Goal: Information Seeking & Learning: Compare options

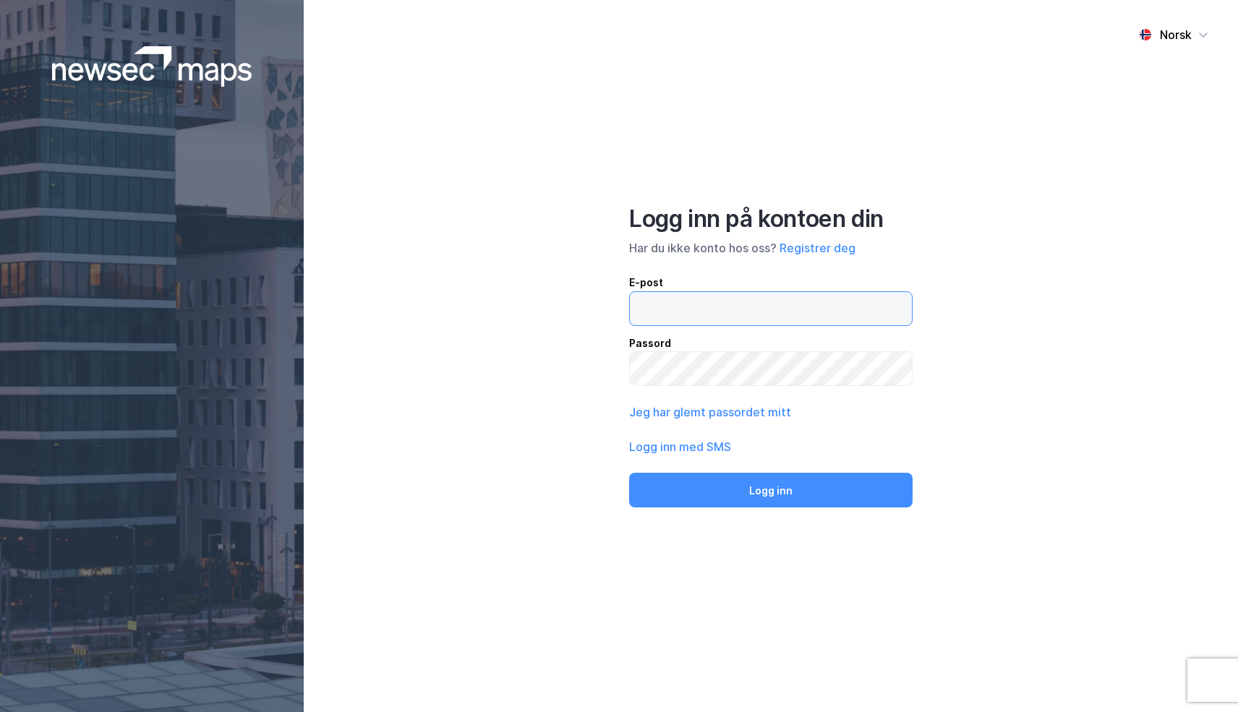
click at [681, 314] on input "email" at bounding box center [771, 308] width 282 height 33
paste input "odd-arne.lundring@newsec.n"
type input "[EMAIL_ADDRESS][DOMAIN_NAME]"
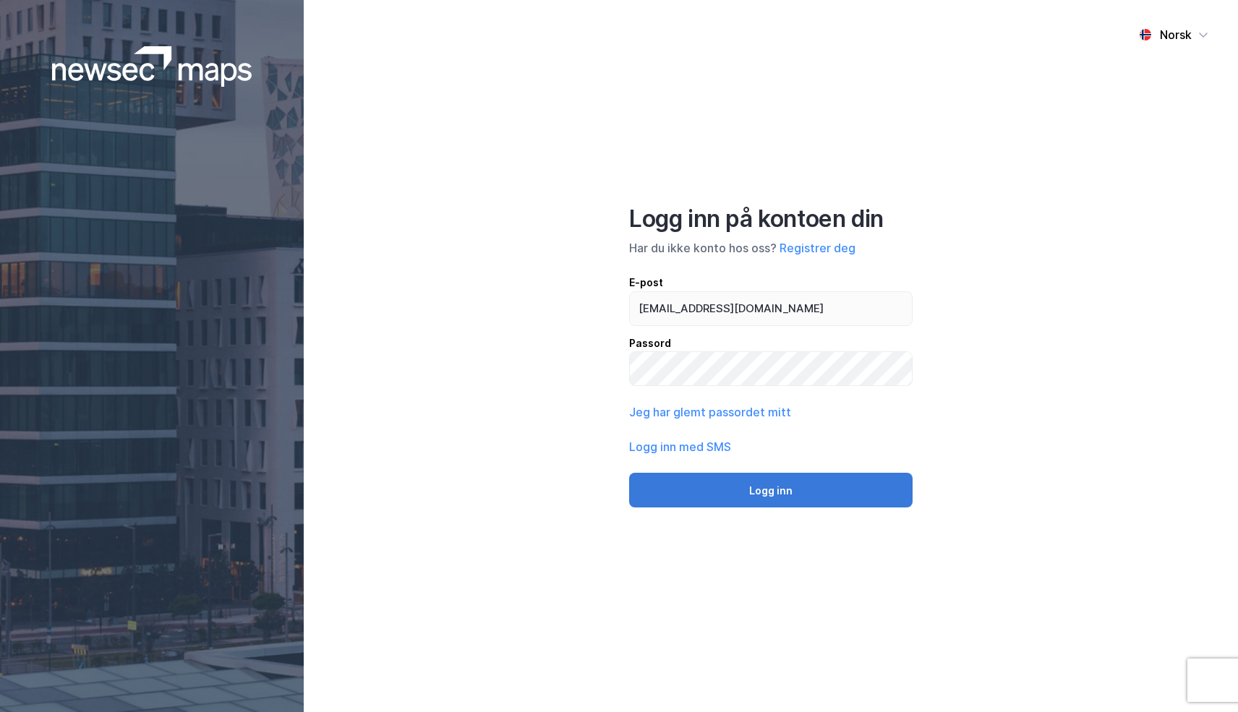
click at [731, 489] on button "Logg inn" at bounding box center [770, 490] width 283 height 35
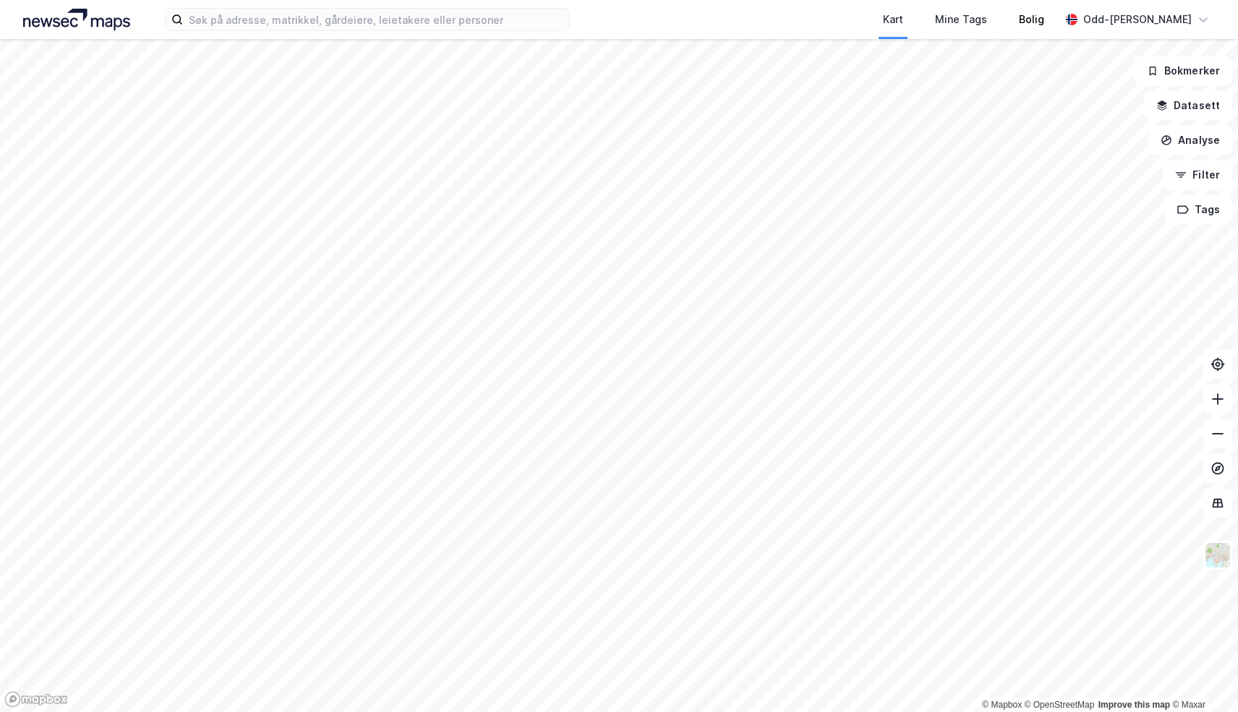
click at [1040, 33] on div "Bolig" at bounding box center [1031, 19] width 57 height 39
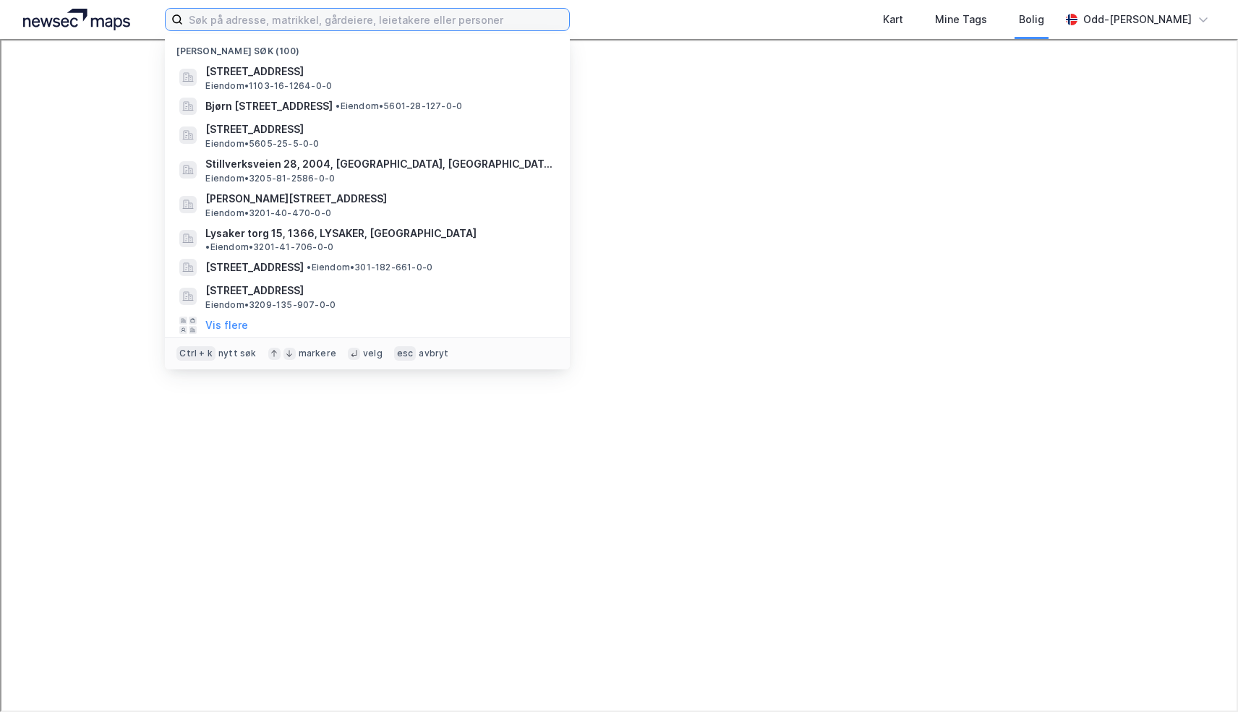
click at [261, 21] on input at bounding box center [376, 20] width 386 height 22
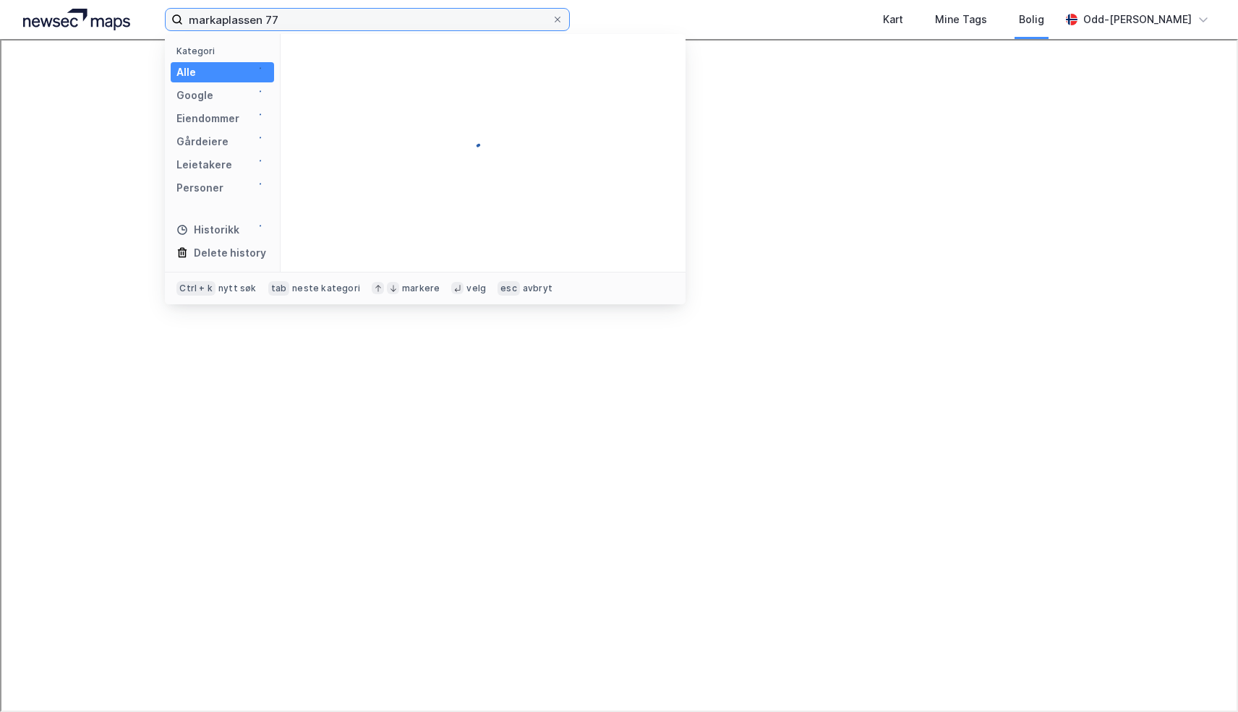
type input "markaplassen 77"
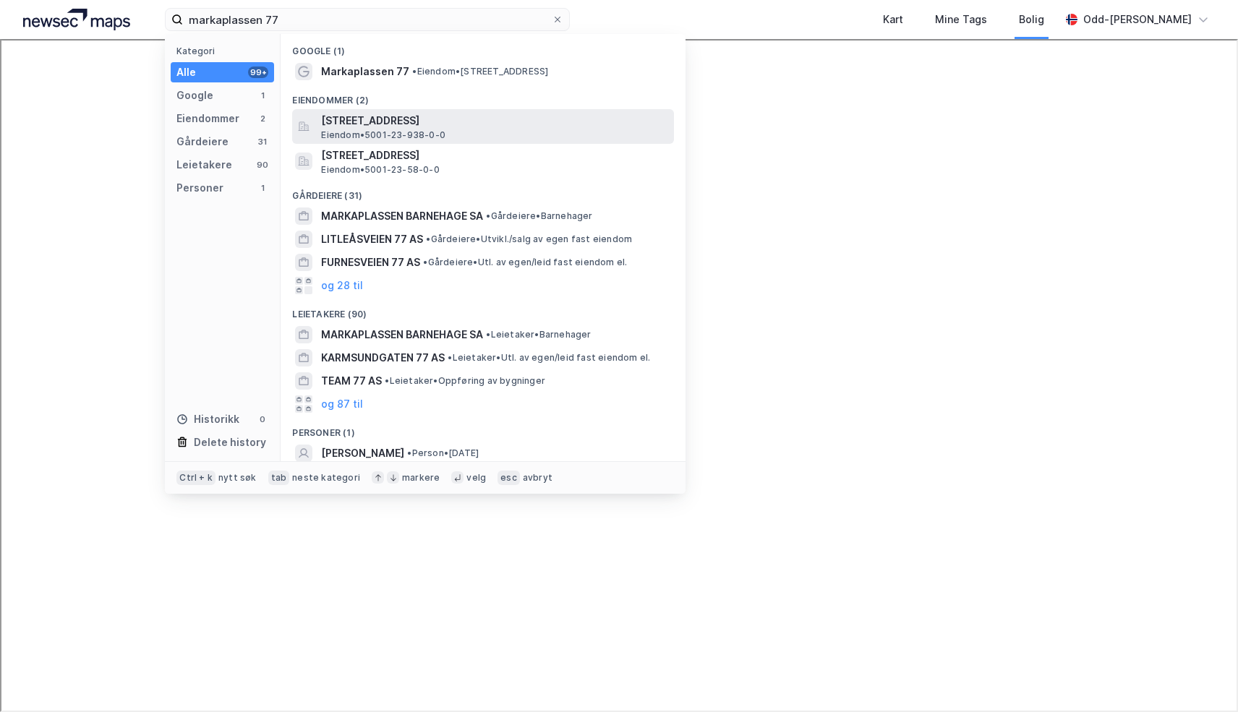
click at [393, 133] on span "Eiendom • 5001-23-938-0-0" at bounding box center [383, 135] width 124 height 12
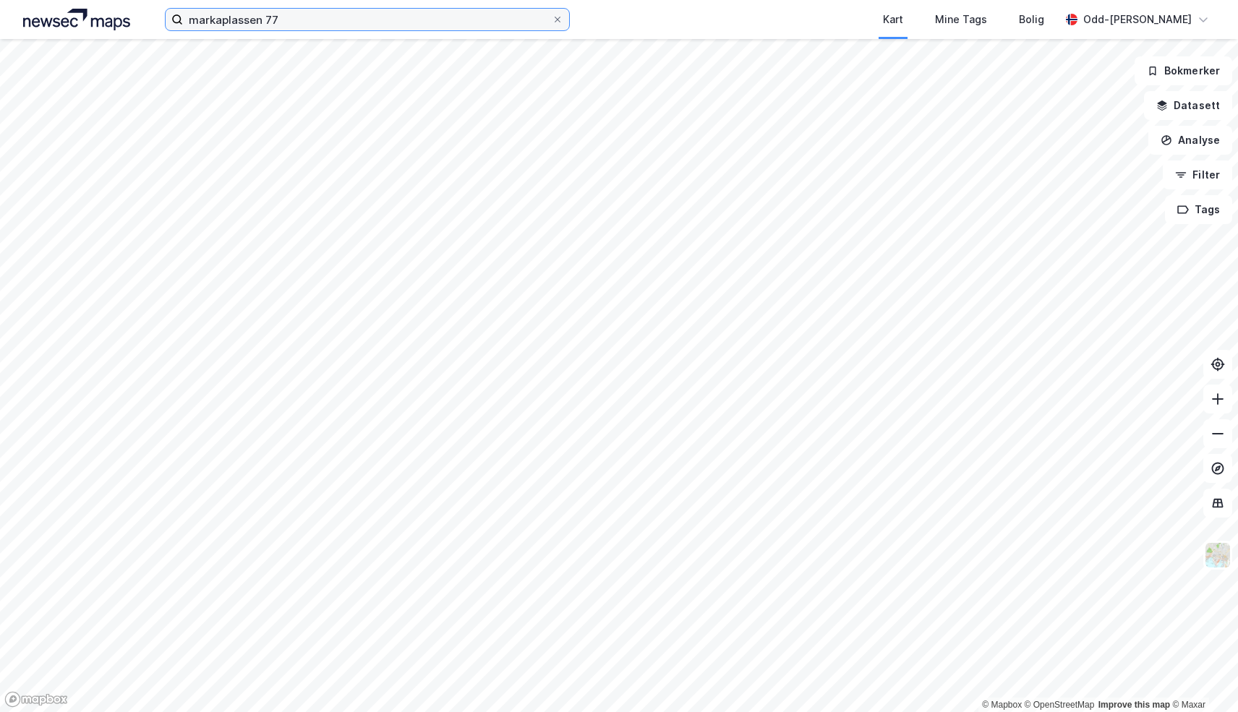
click at [296, 28] on input "markaplassen 77" at bounding box center [367, 20] width 369 height 22
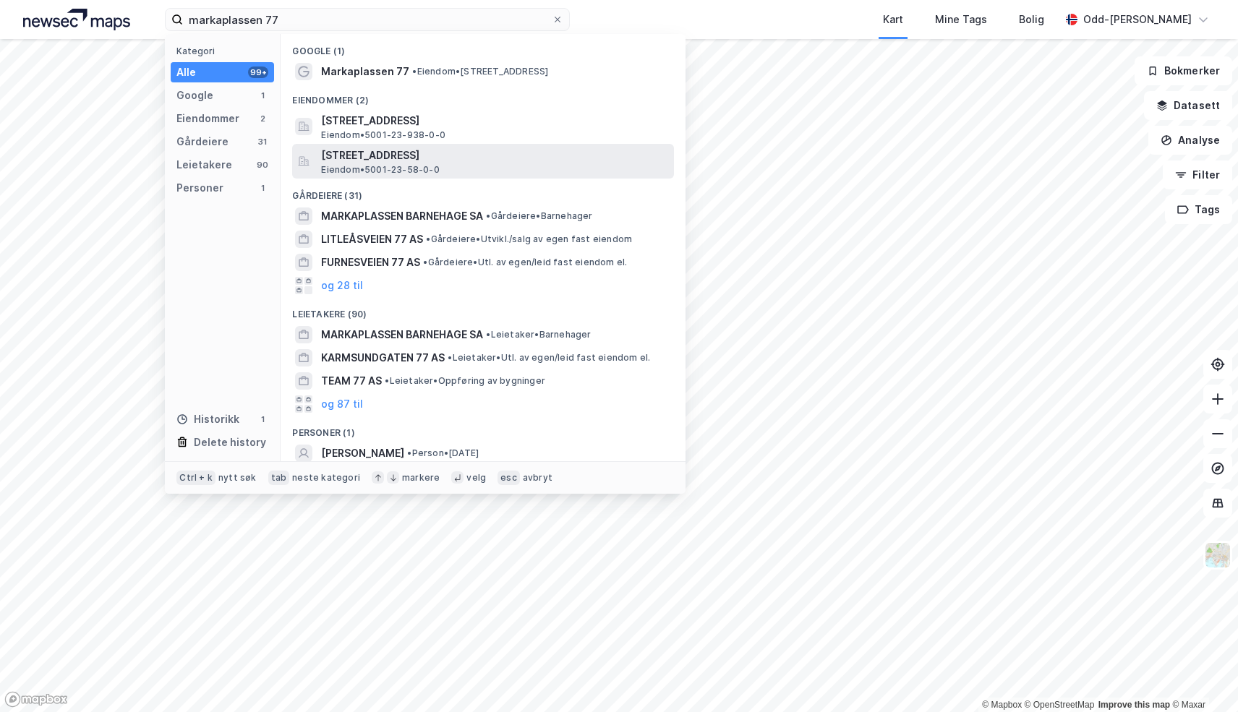
click at [424, 155] on span "[STREET_ADDRESS]" at bounding box center [494, 155] width 347 height 17
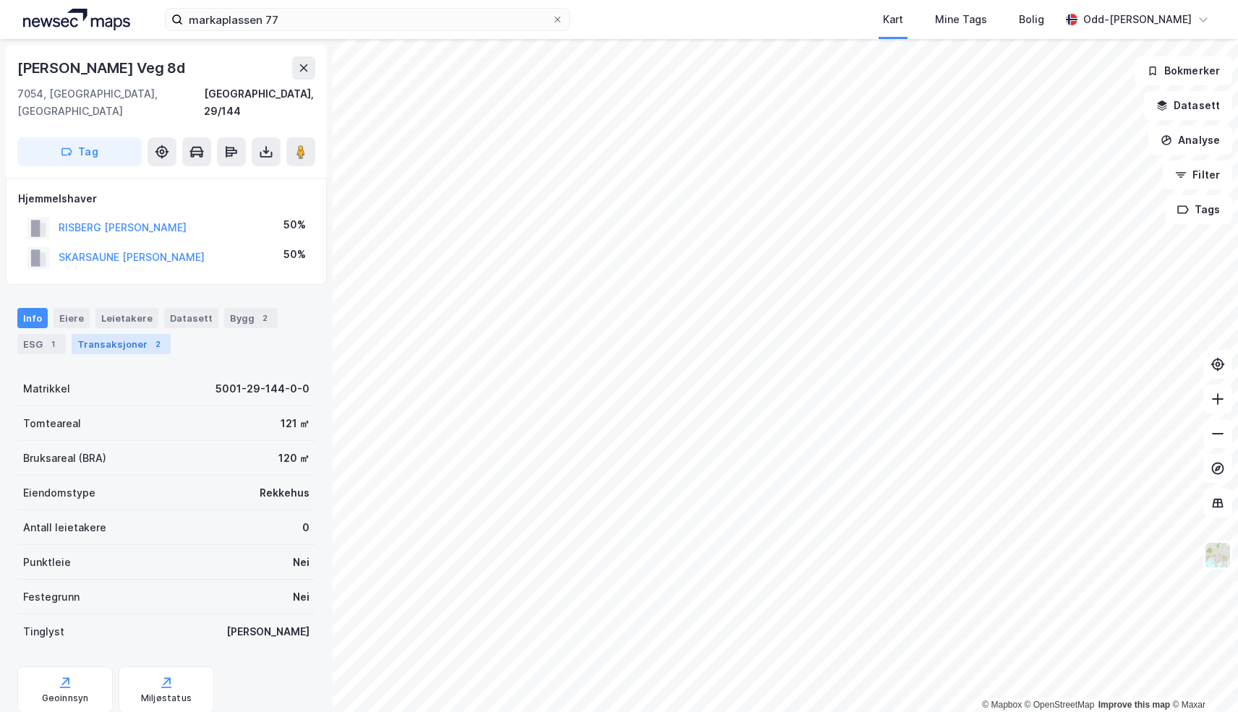
click at [133, 334] on div "Transaksjoner 2" at bounding box center [121, 344] width 99 height 20
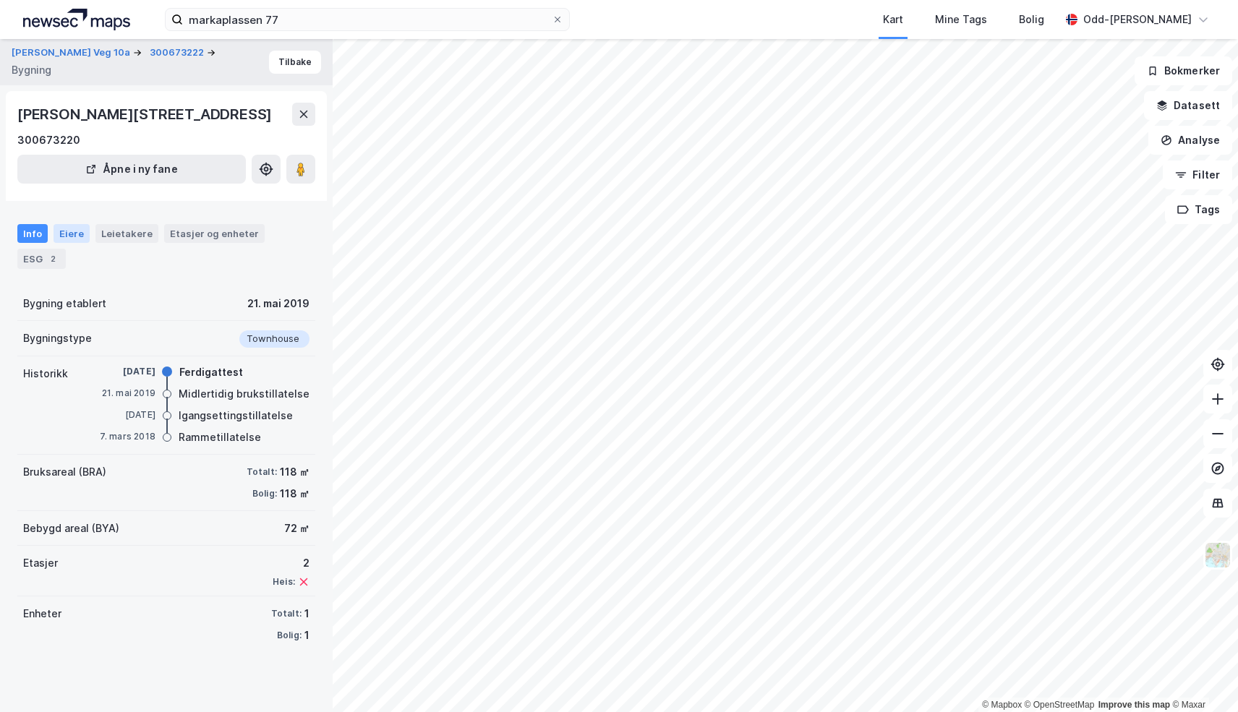
click at [59, 243] on div "Eiere" at bounding box center [71, 233] width 36 height 19
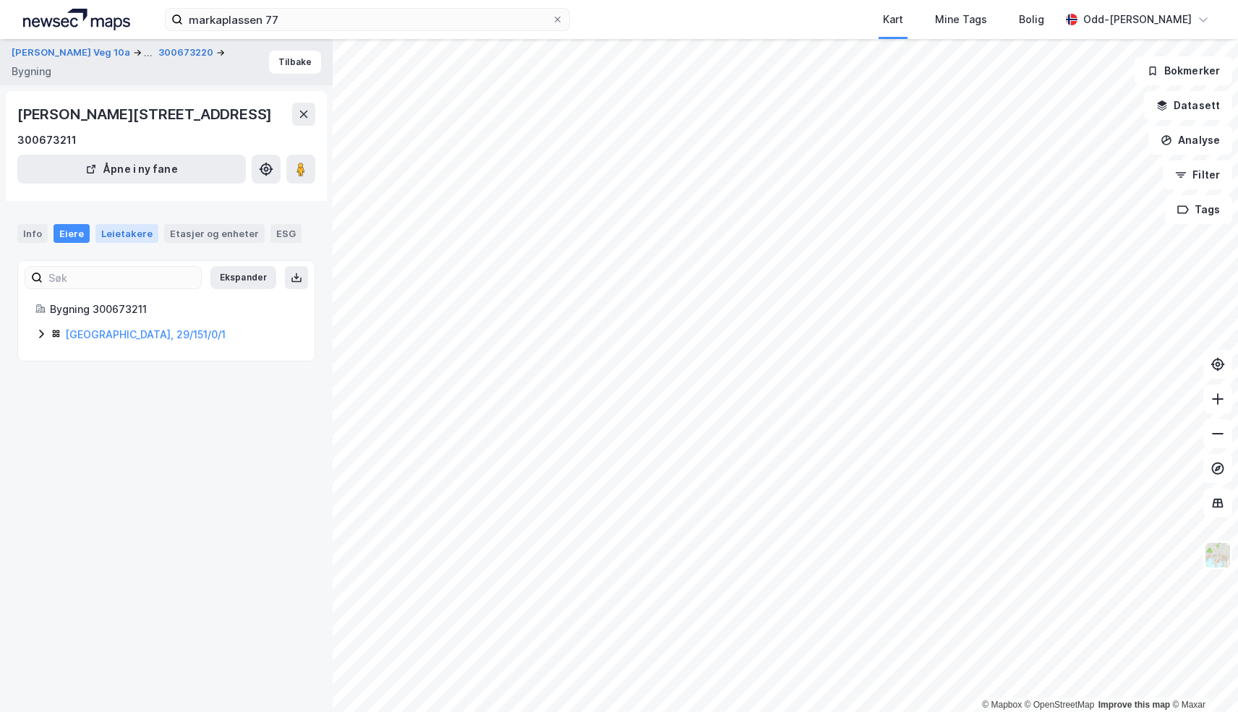
click at [116, 243] on div "Leietakere" at bounding box center [126, 233] width 63 height 19
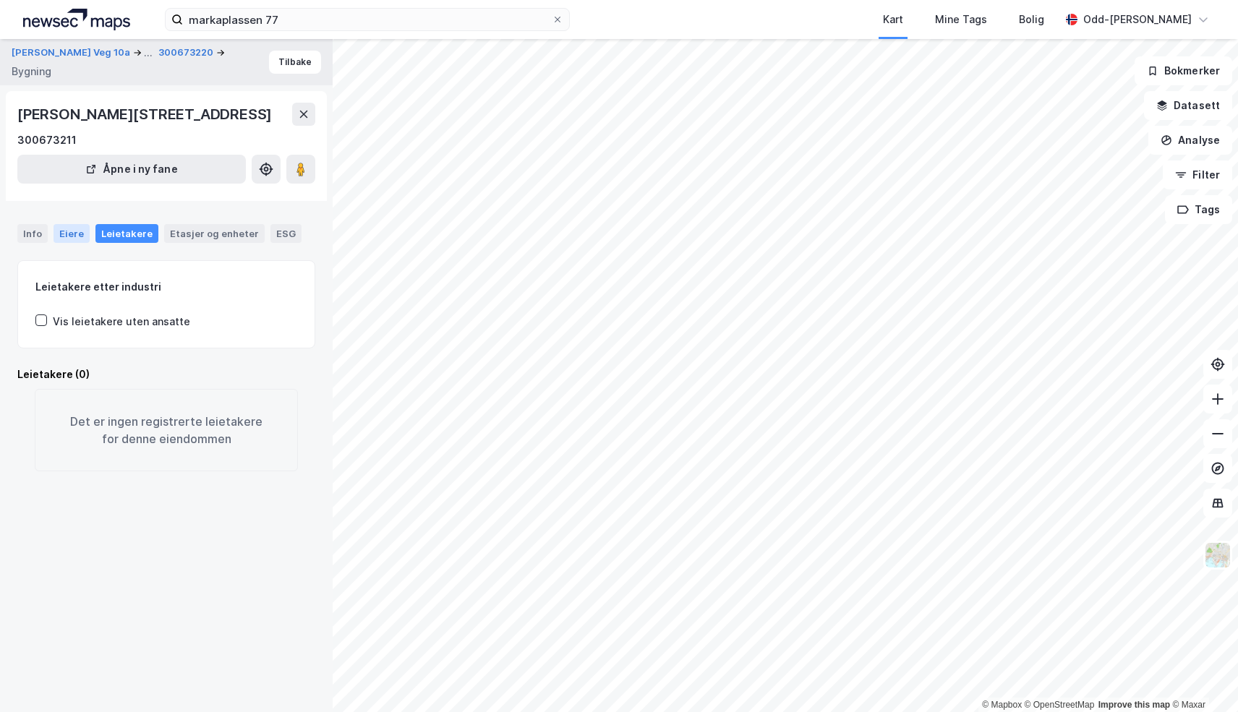
click at [76, 243] on div "Eiere" at bounding box center [71, 233] width 36 height 19
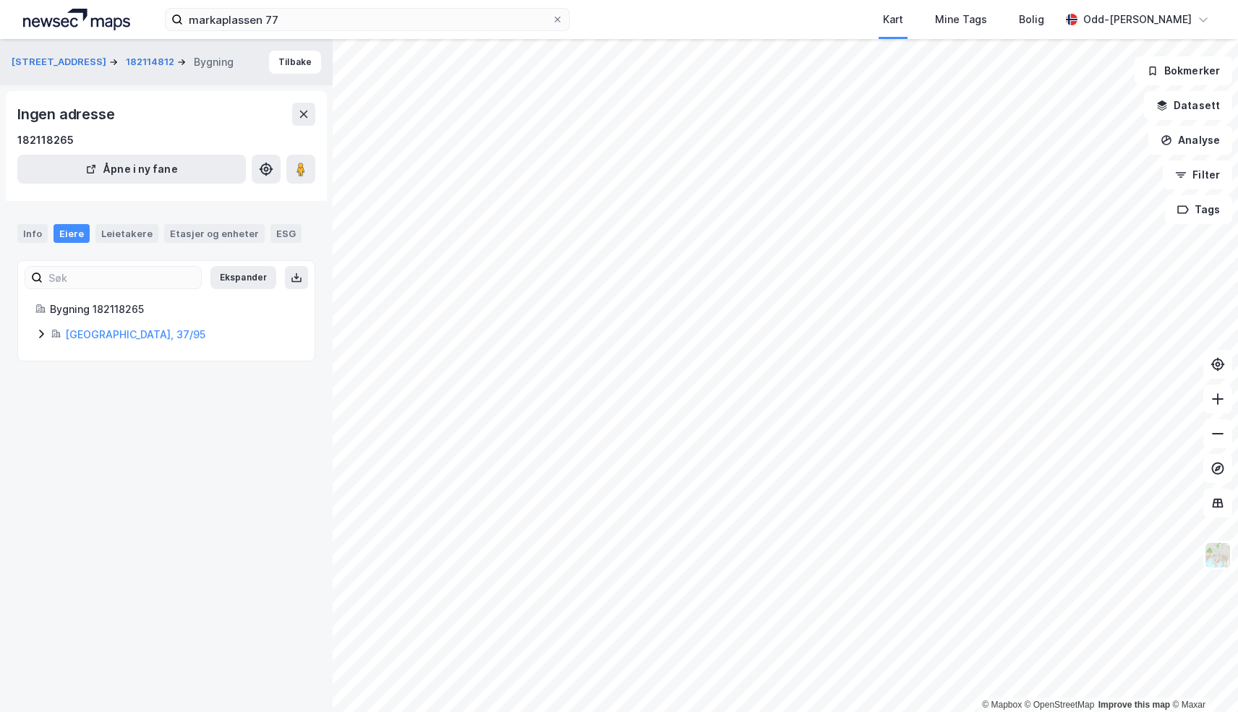
click at [38, 333] on icon at bounding box center [41, 334] width 12 height 12
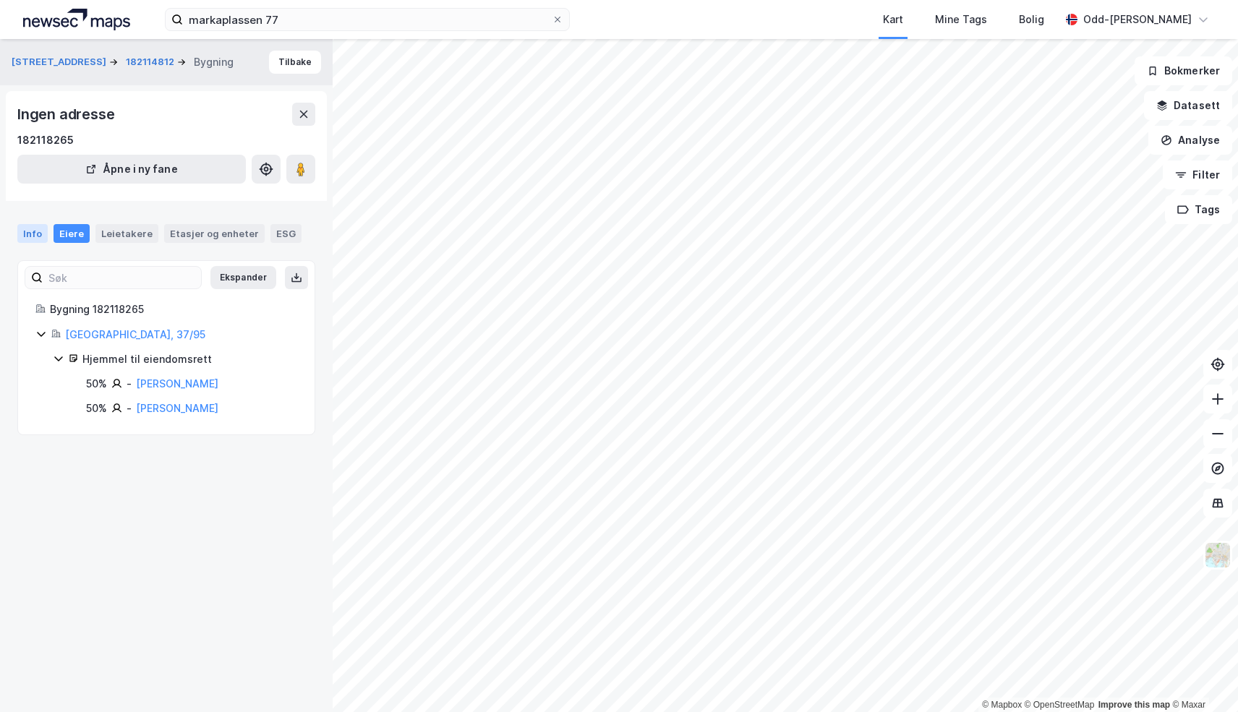
click at [27, 231] on div "Info" at bounding box center [32, 233] width 30 height 19
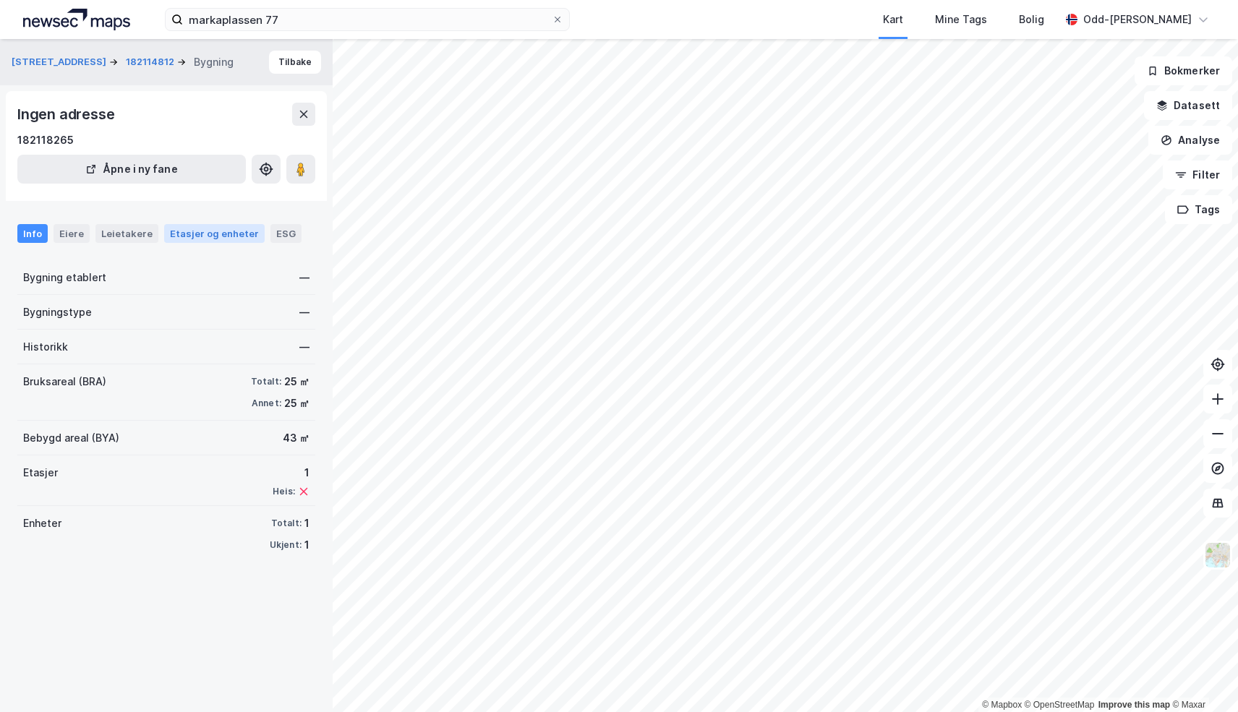
click at [179, 235] on div "Etasjer og enheter" at bounding box center [214, 233] width 89 height 13
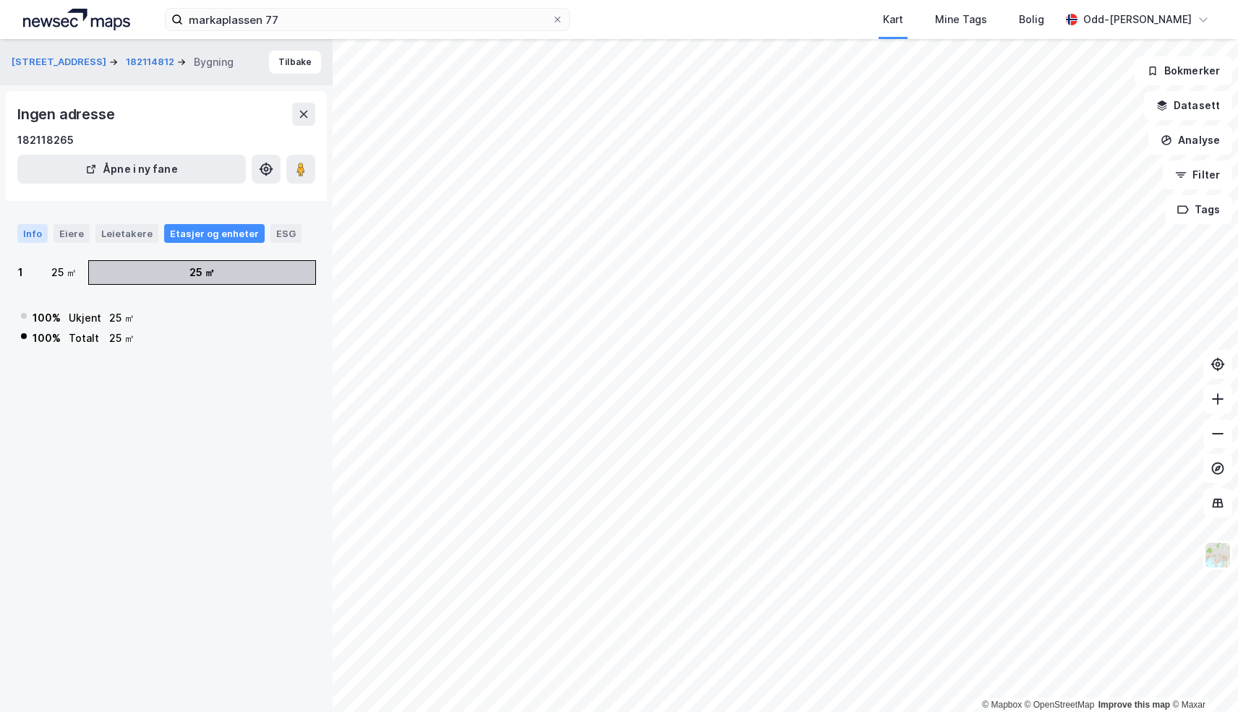
click at [34, 228] on div "Info" at bounding box center [32, 233] width 30 height 19
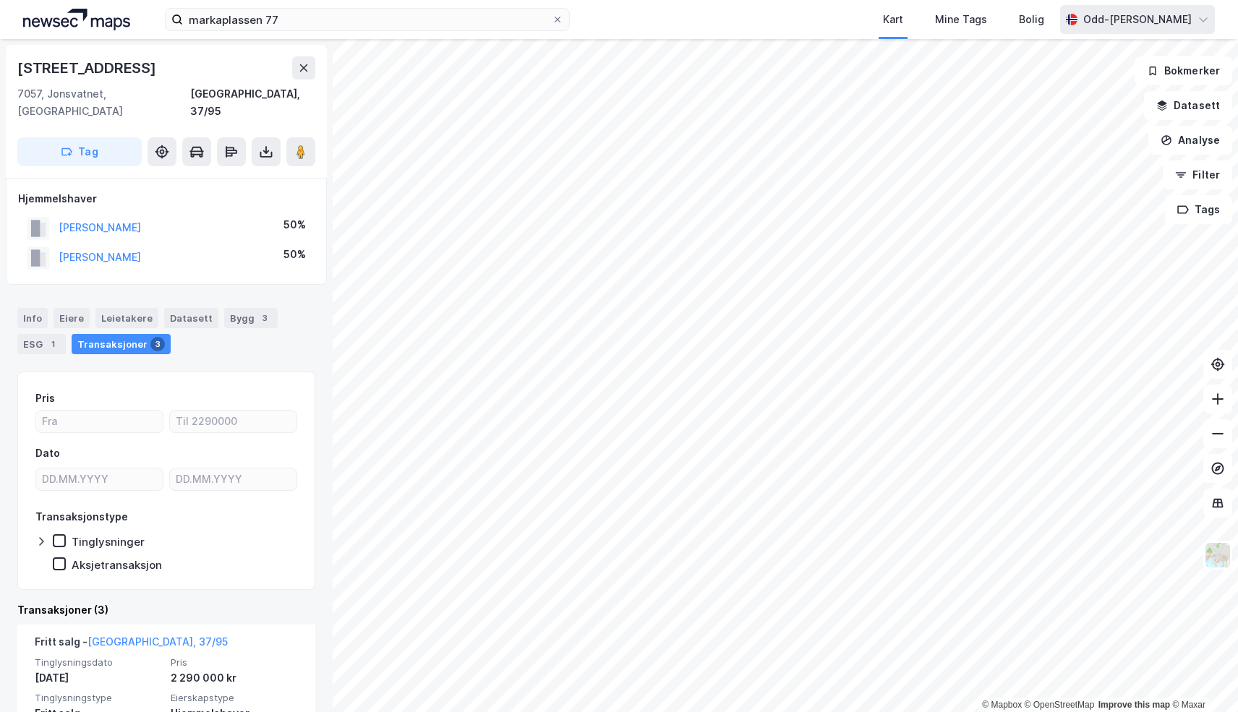
click at [1154, 24] on div "Odd-[PERSON_NAME]" at bounding box center [1137, 19] width 108 height 17
click at [312, 68] on button at bounding box center [303, 67] width 23 height 23
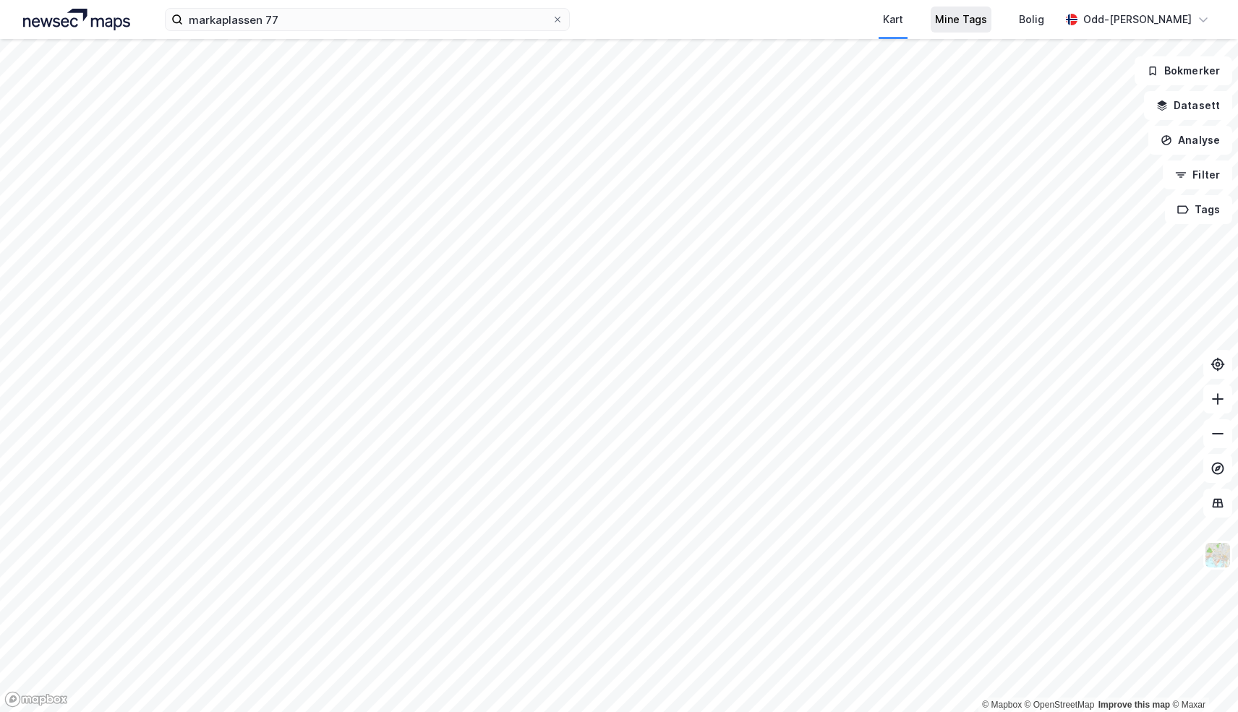
click at [967, 25] on div "Mine Tags" at bounding box center [961, 19] width 52 height 17
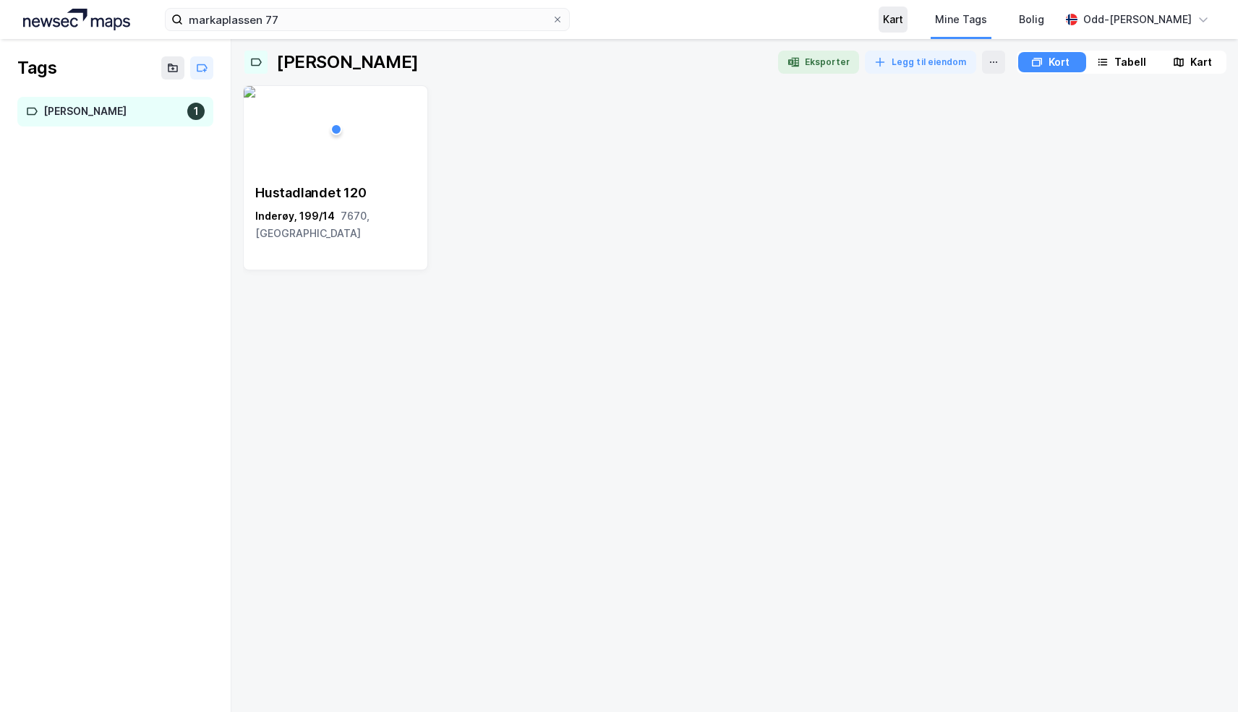
click at [903, 24] on div "Kart" at bounding box center [893, 19] width 20 height 17
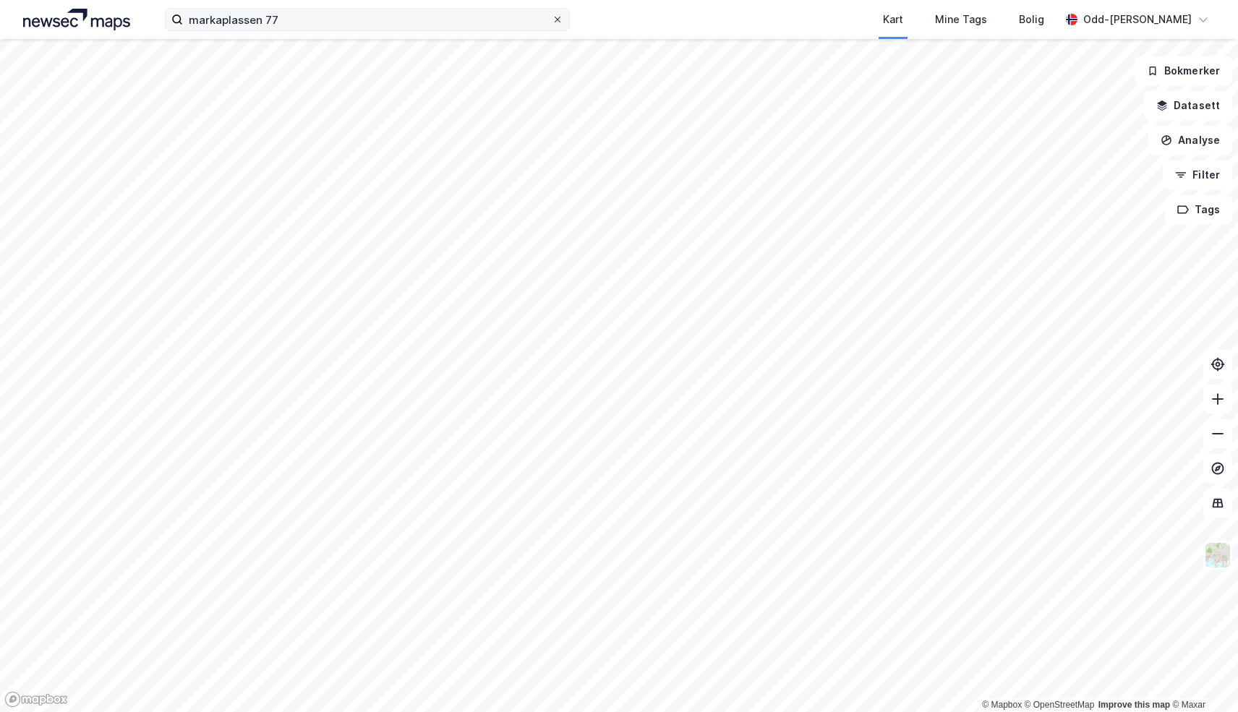
click at [555, 20] on icon at bounding box center [557, 19] width 9 height 9
click at [552, 20] on input "markaplassen 77" at bounding box center [367, 20] width 369 height 22
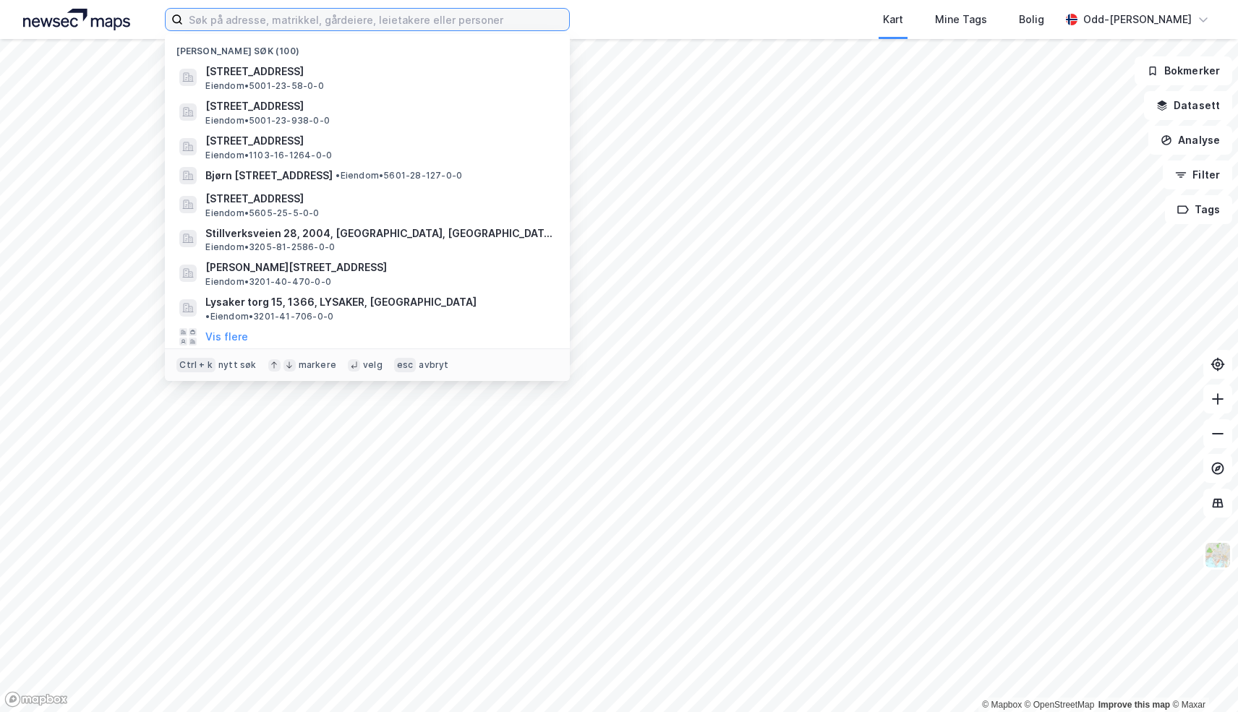
drag, startPoint x: 291, startPoint y: 79, endPoint x: 546, endPoint y: 18, distance: 262.3
click at [546, 18] on input at bounding box center [376, 20] width 386 height 22
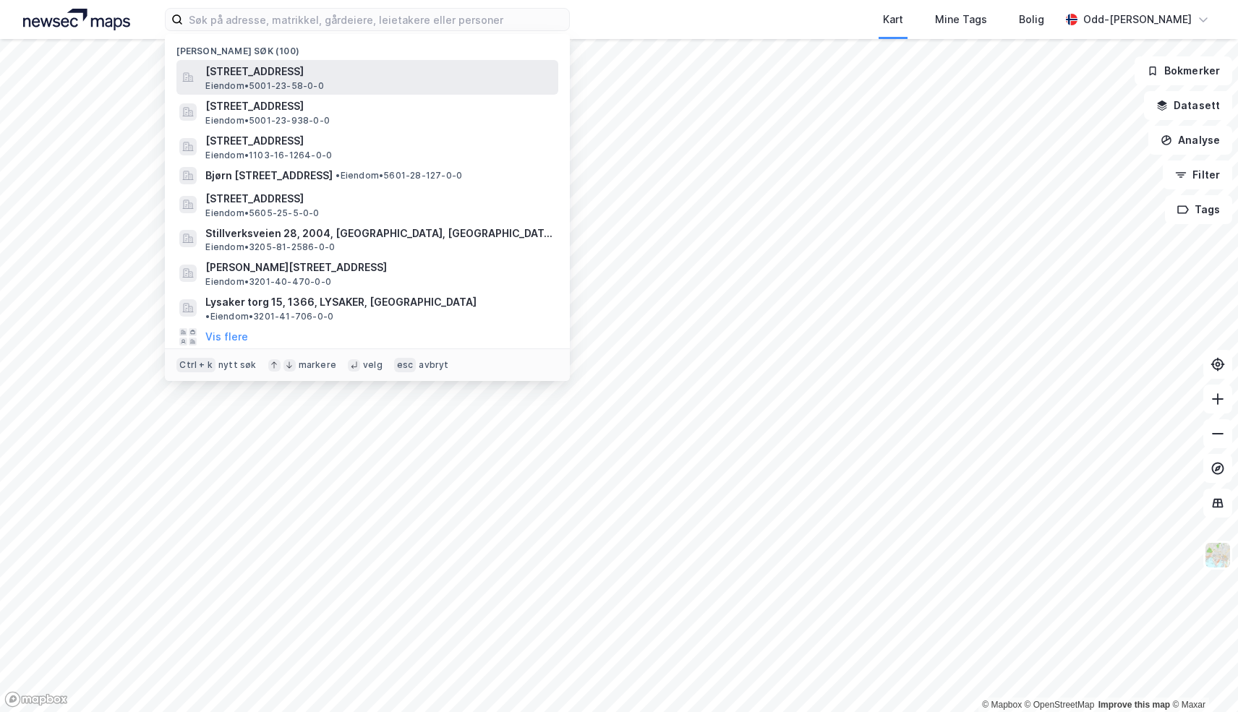
click at [460, 77] on span "[STREET_ADDRESS]" at bounding box center [378, 71] width 347 height 17
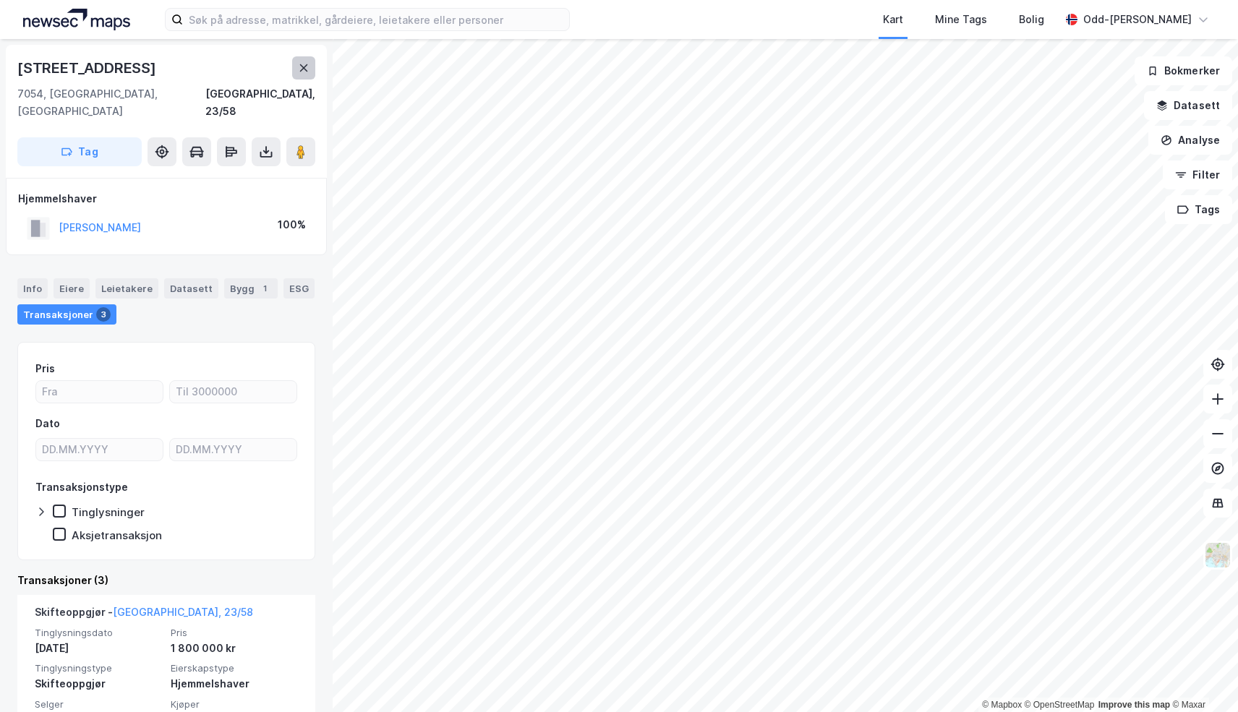
click at [302, 74] on button at bounding box center [303, 67] width 23 height 23
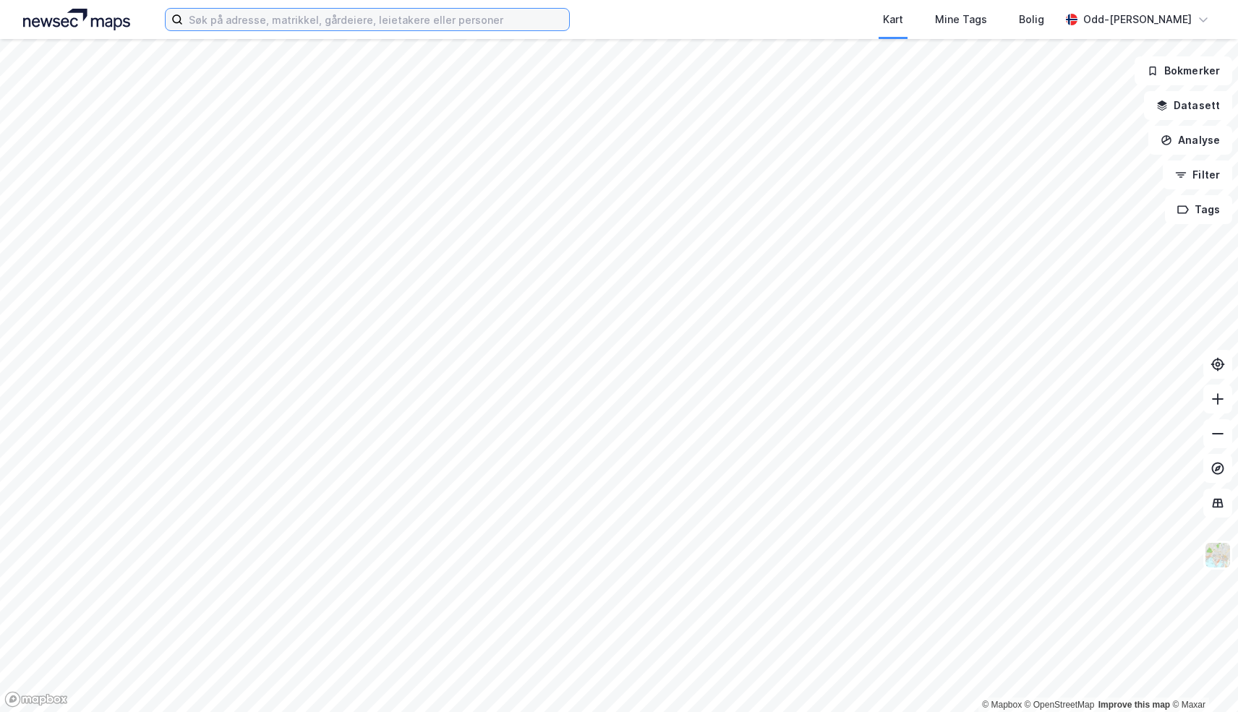
click at [272, 22] on input at bounding box center [376, 20] width 386 height 22
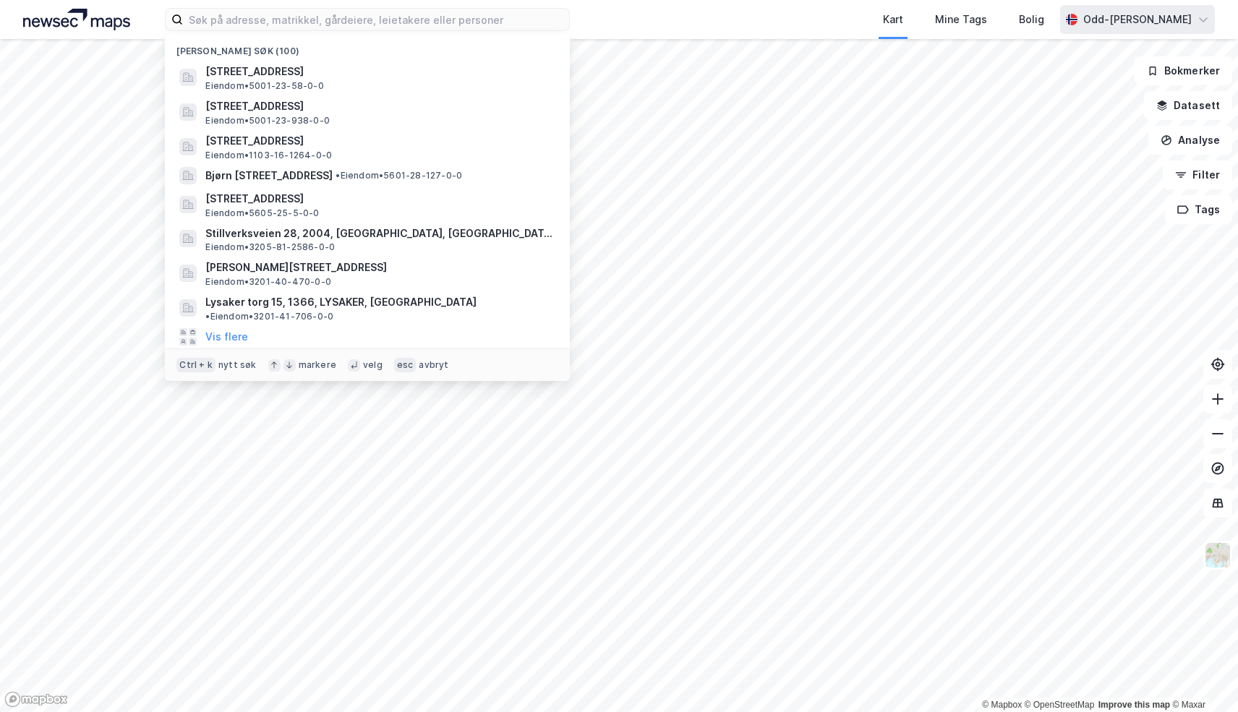
click at [1196, 23] on div "Odd-[PERSON_NAME]" at bounding box center [1137, 19] width 155 height 29
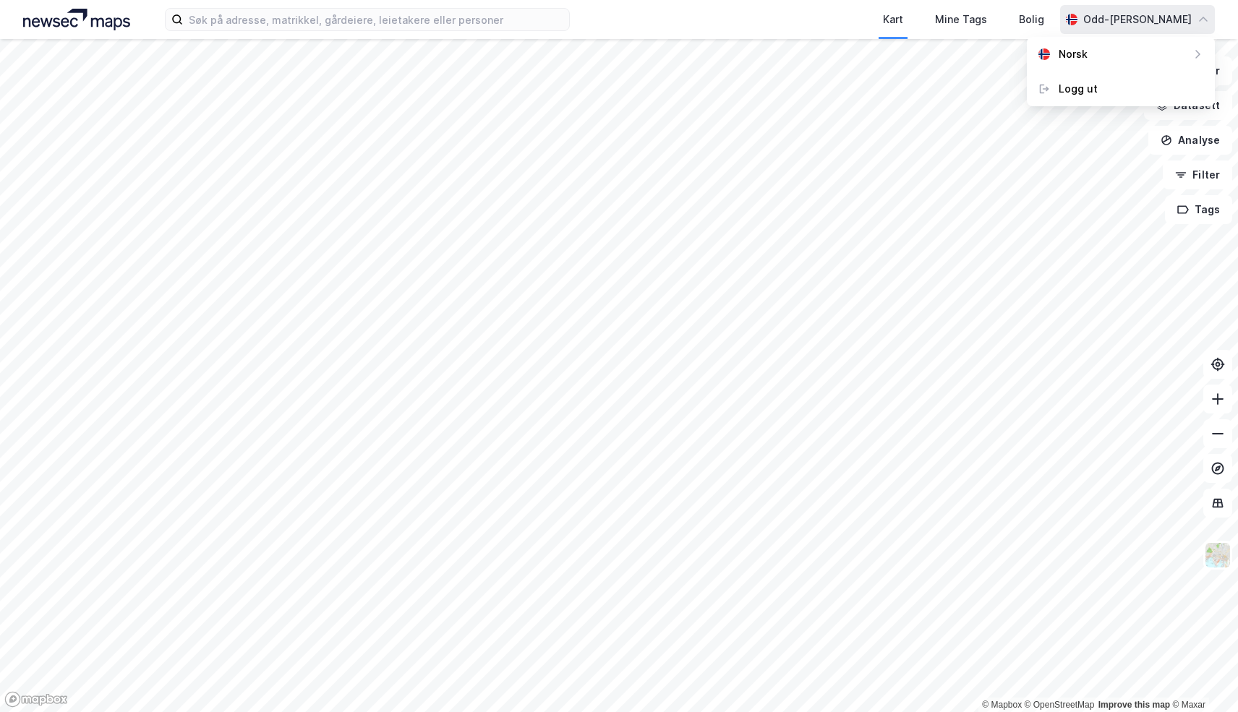
click at [1107, 17] on div "Odd-[PERSON_NAME]" at bounding box center [1137, 19] width 108 height 17
click at [903, 27] on div "Kart" at bounding box center [893, 19] width 20 height 17
click at [1044, 27] on div "Bolig" at bounding box center [1031, 19] width 25 height 17
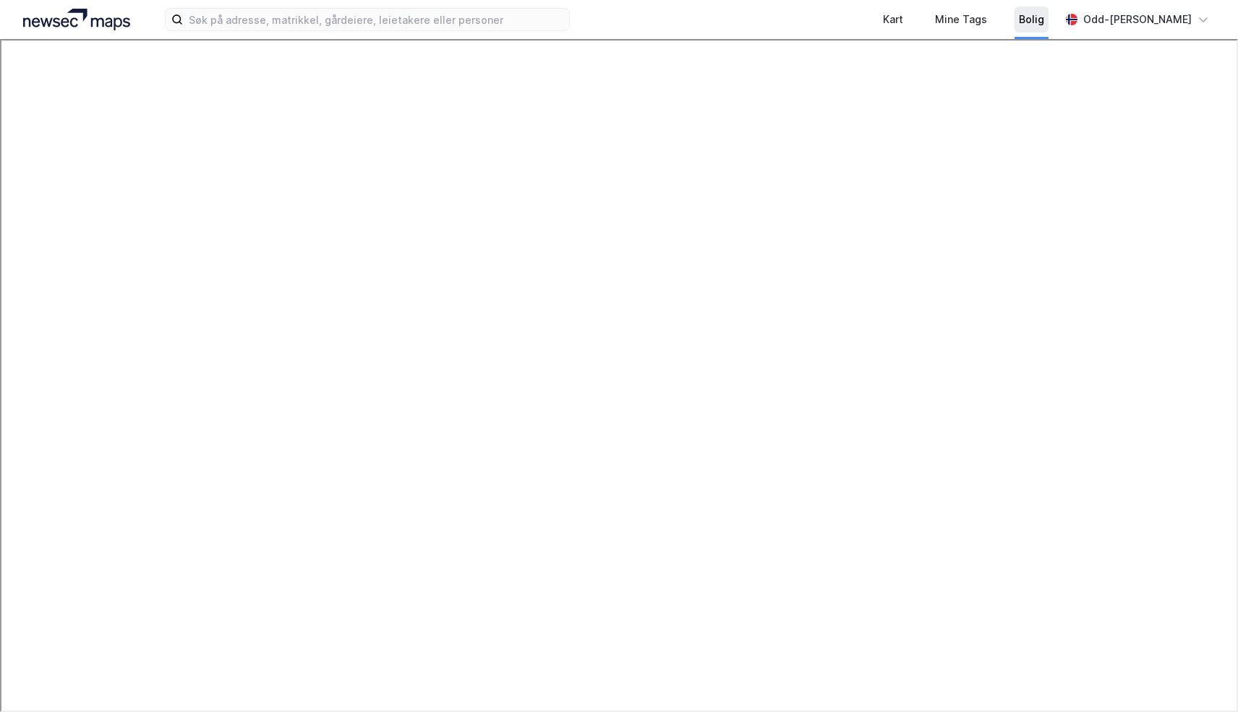
click at [1044, 27] on div "Bolig" at bounding box center [1031, 19] width 25 height 17
click at [1044, 24] on div "Bolig" at bounding box center [1031, 19] width 25 height 17
click at [1202, 23] on icon at bounding box center [1203, 20] width 12 height 12
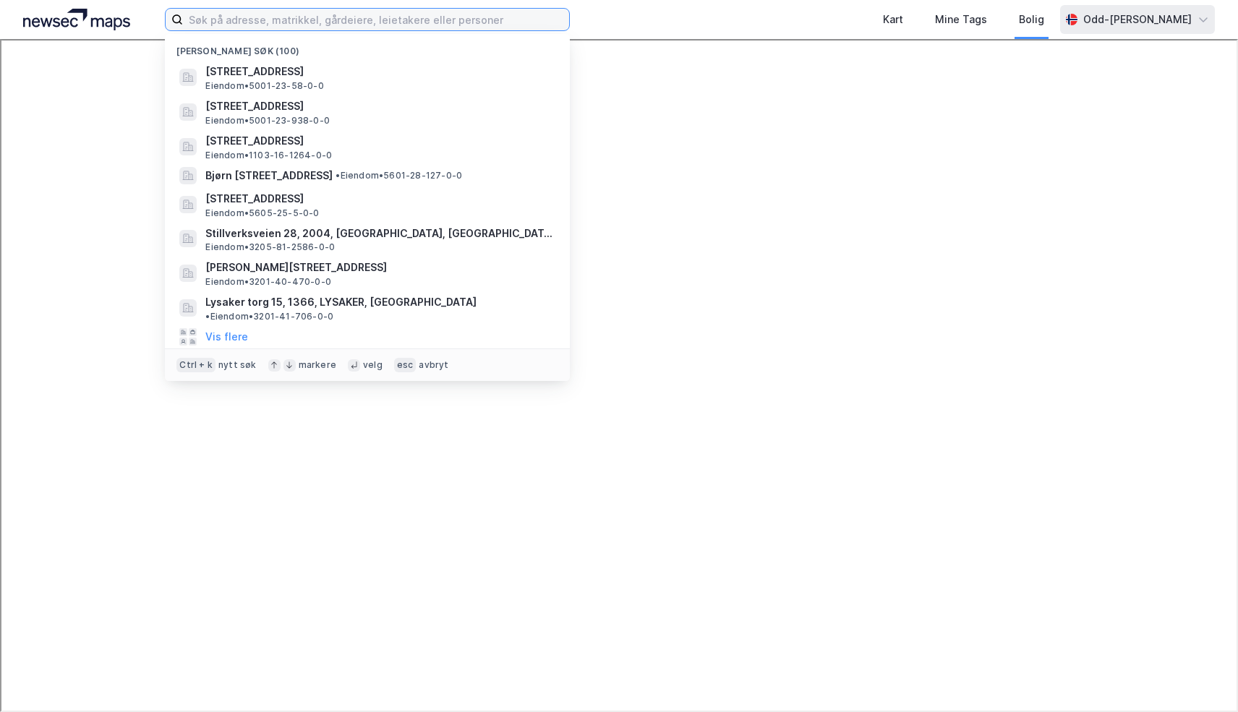
click at [353, 17] on input at bounding box center [376, 20] width 386 height 22
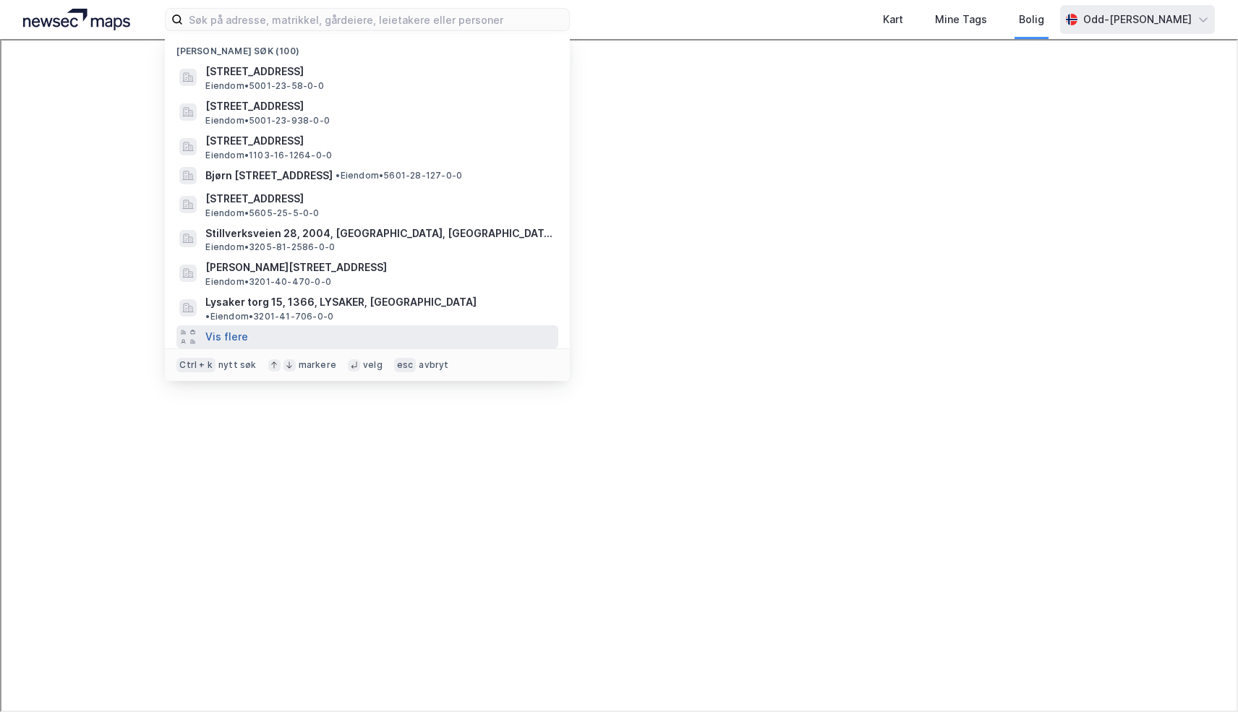
click at [230, 328] on button "Vis flere" at bounding box center [226, 336] width 43 height 17
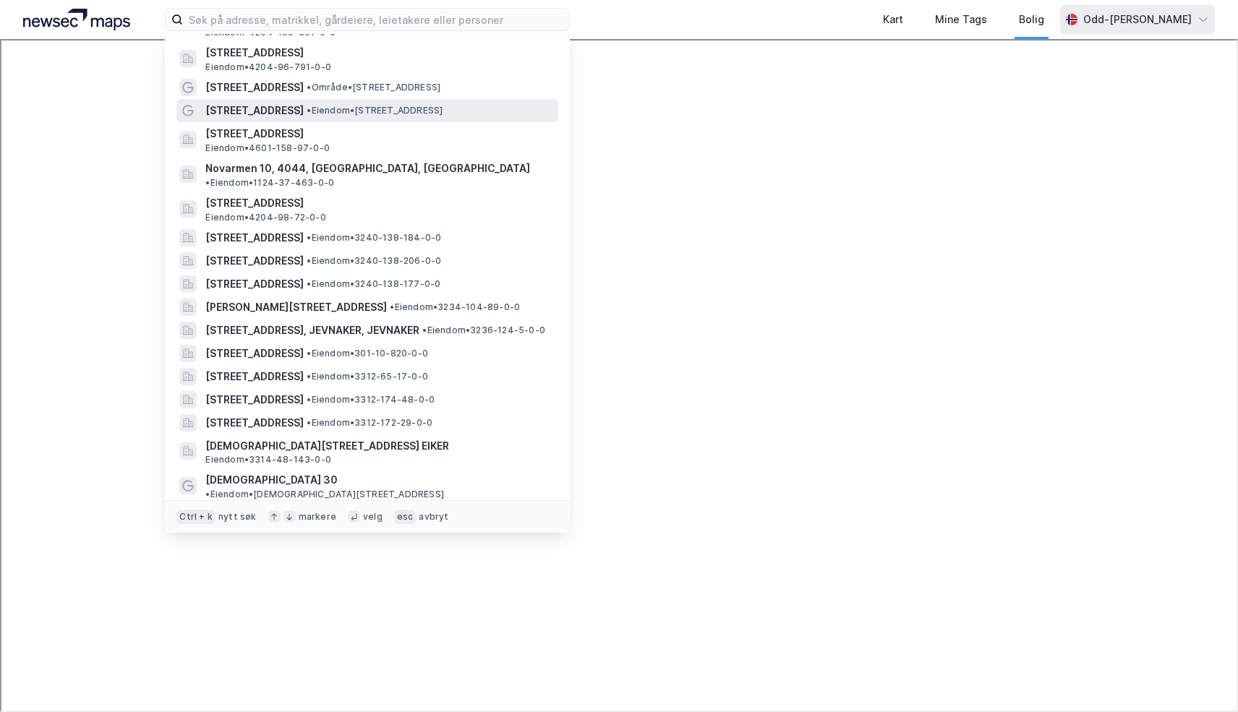
scroll to position [221, 0]
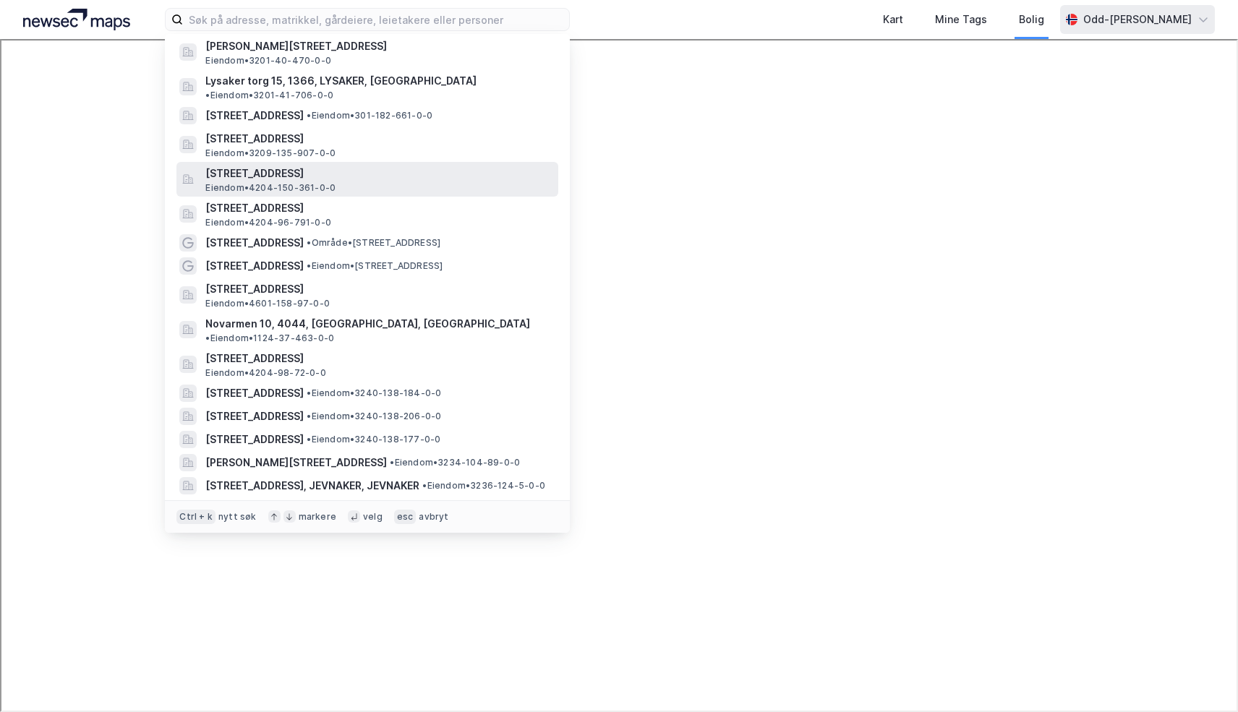
click at [189, 173] on icon at bounding box center [188, 179] width 12 height 12
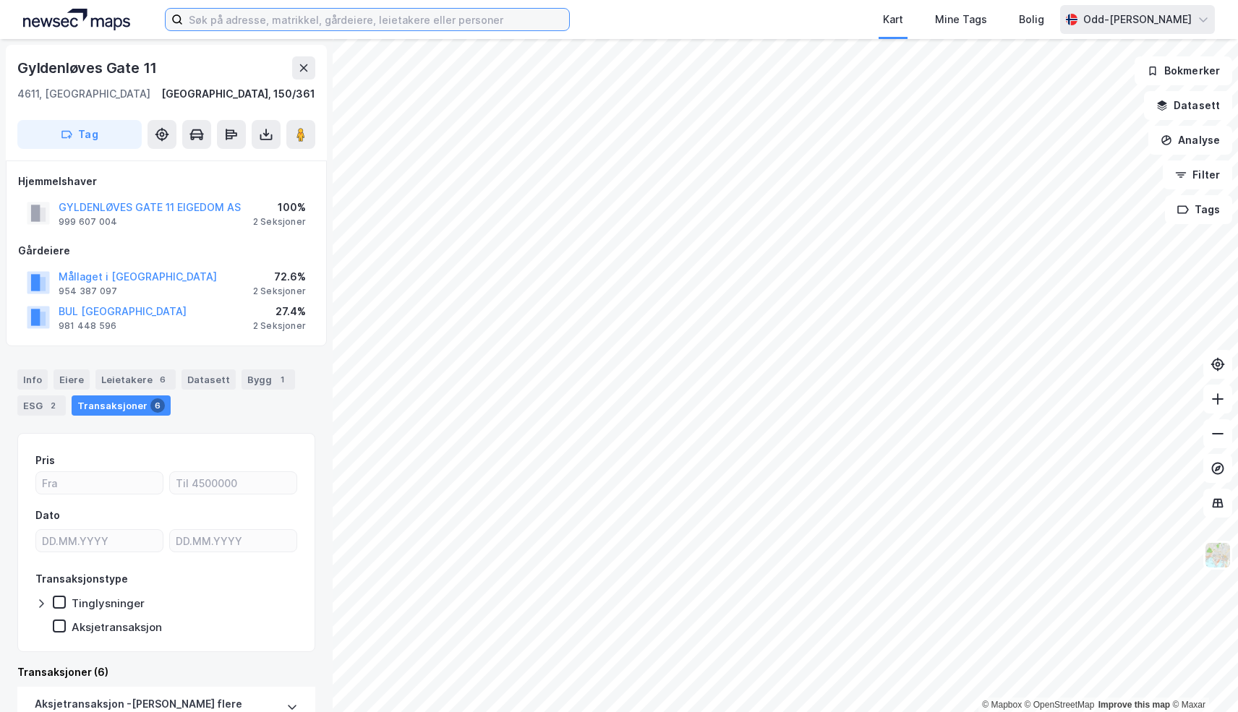
click at [205, 19] on input at bounding box center [376, 20] width 386 height 22
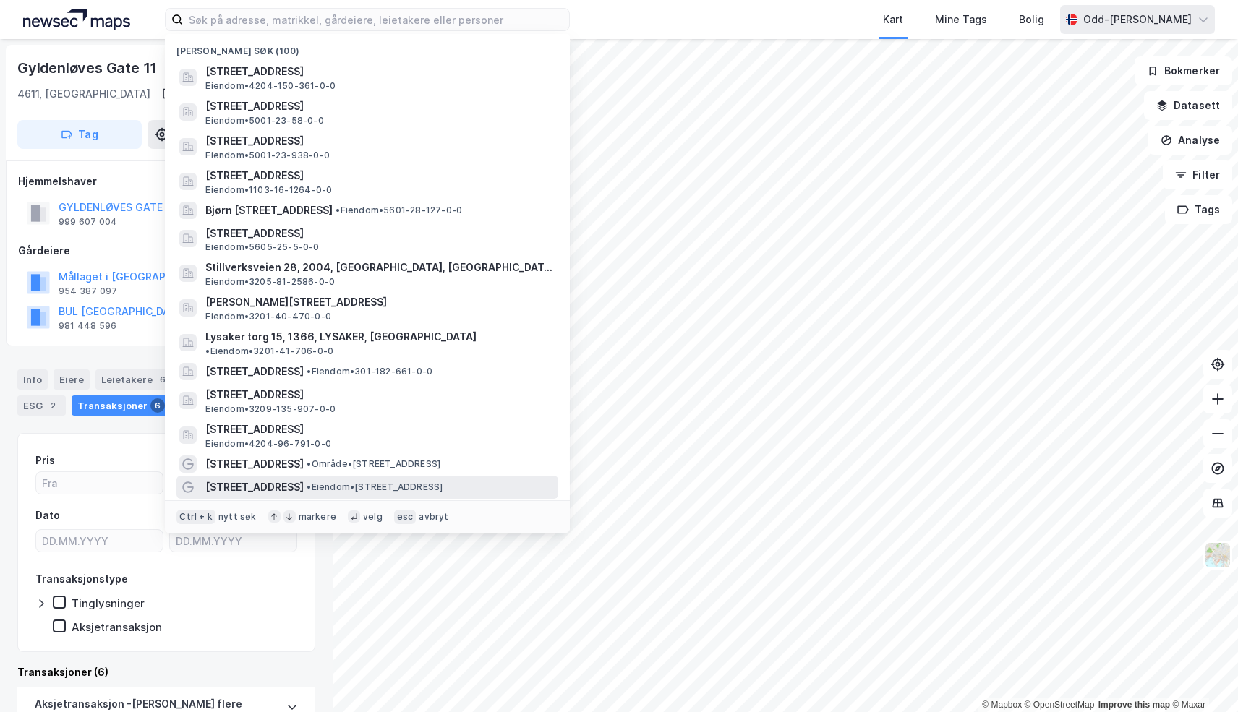
drag, startPoint x: 184, startPoint y: 110, endPoint x: 194, endPoint y: 476, distance: 365.9
click at [194, 479] on div at bounding box center [187, 487] width 17 height 17
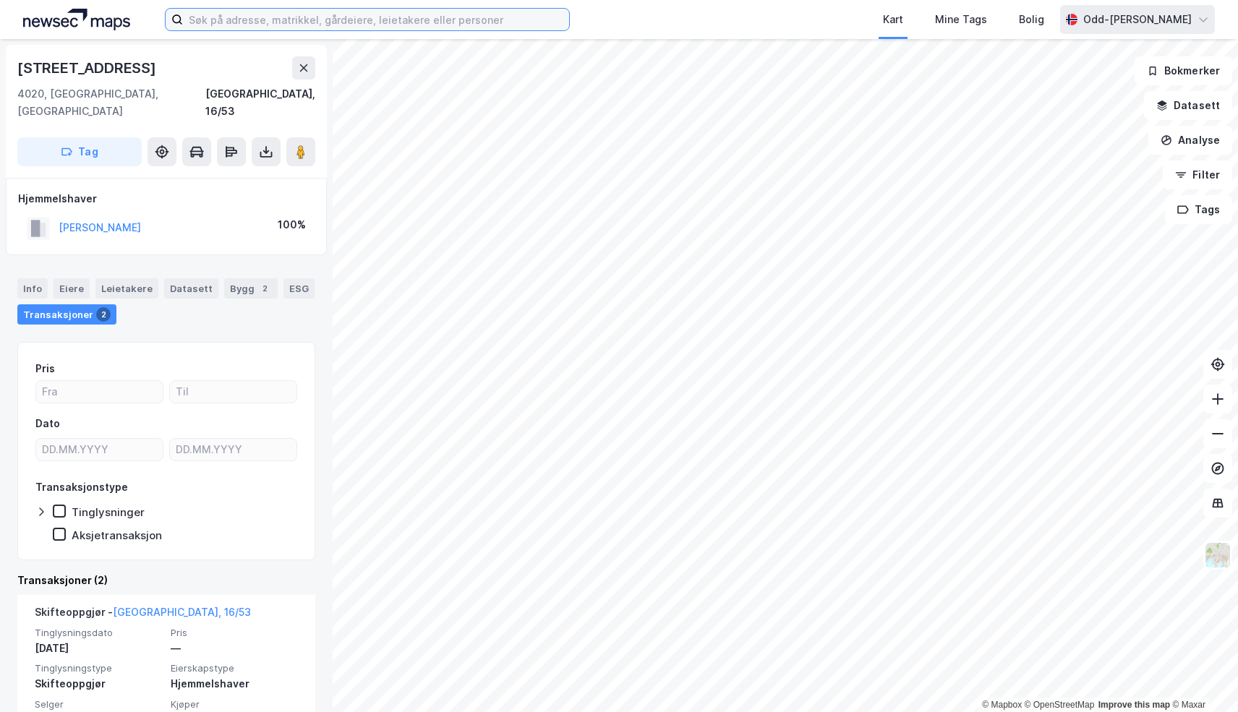
click at [212, 20] on input at bounding box center [376, 20] width 386 height 22
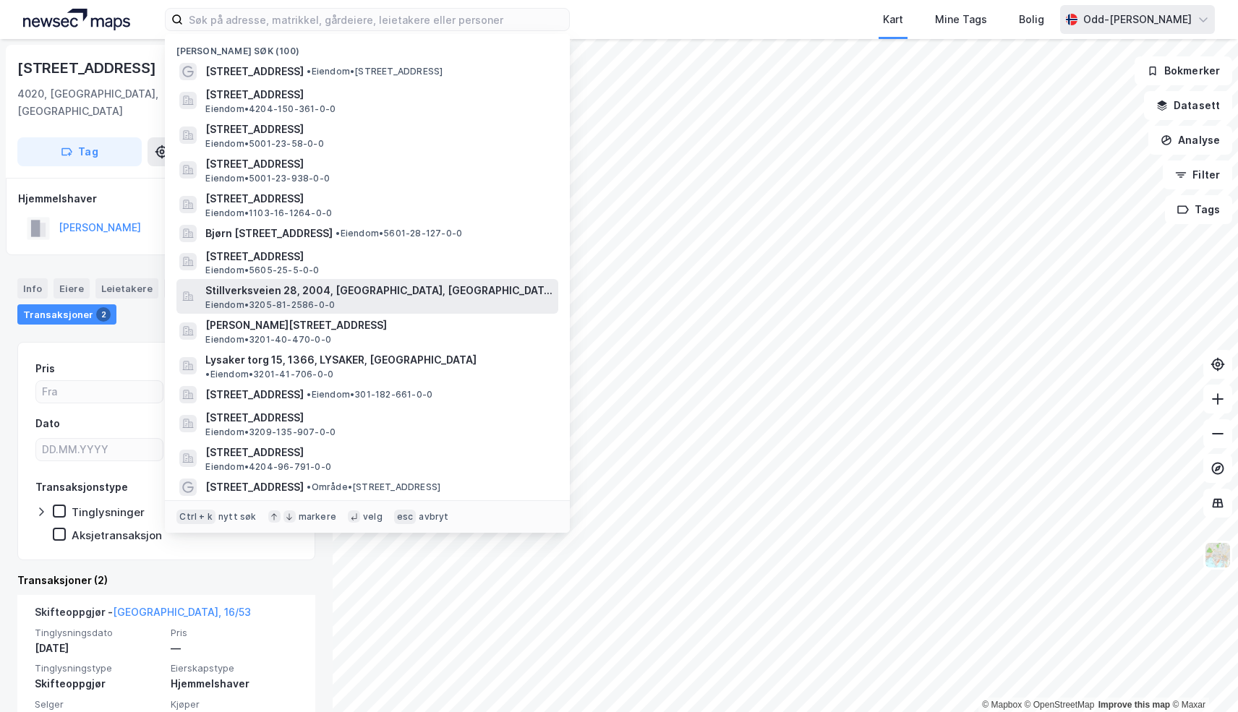
click at [197, 309] on div "Stillverksveien 28, 2004, [GEOGRAPHIC_DATA], LILLESTRØM Eiendom • 3205-81-2586-…" at bounding box center [367, 296] width 382 height 35
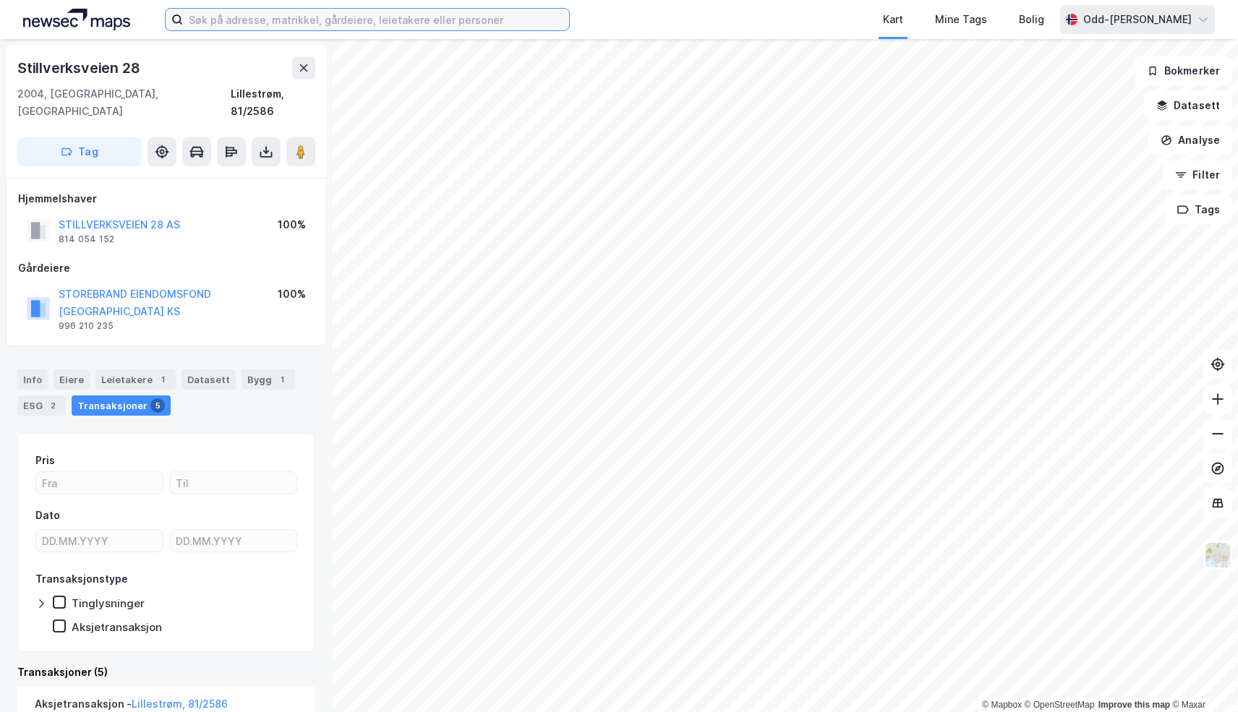
click at [220, 17] on input at bounding box center [376, 20] width 386 height 22
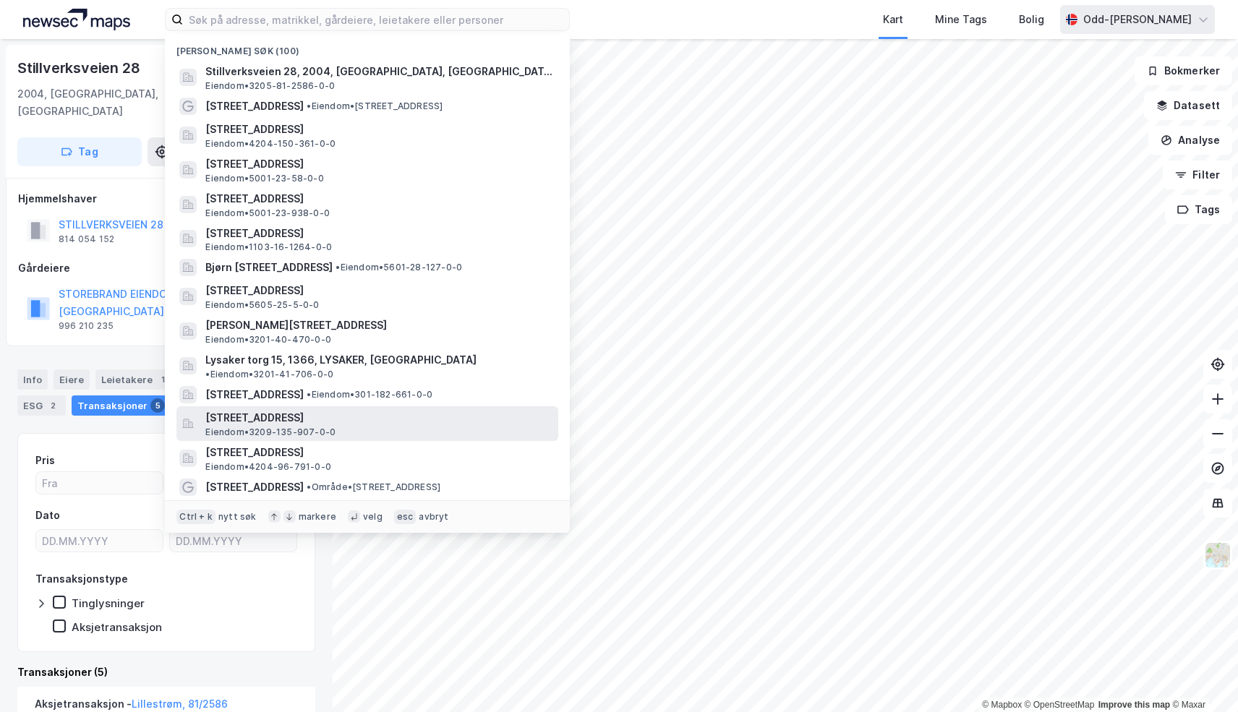
click at [214, 409] on span "[STREET_ADDRESS]" at bounding box center [378, 417] width 347 height 17
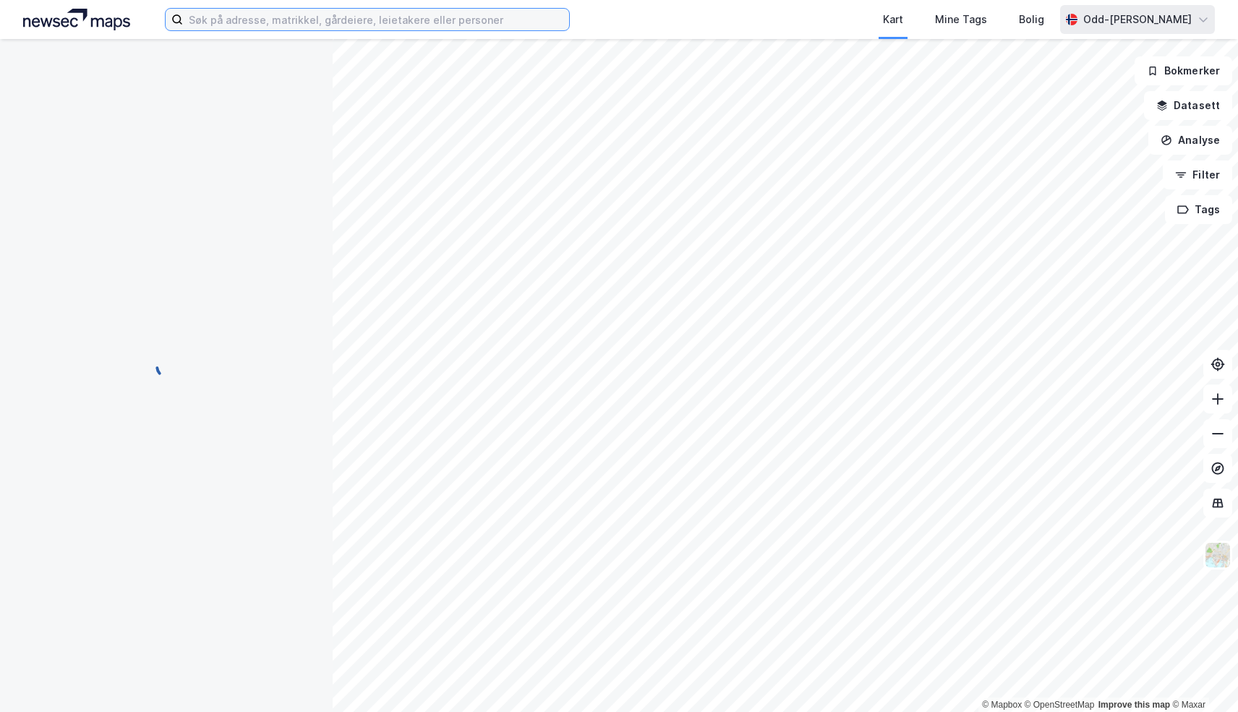
click at [206, 24] on input at bounding box center [376, 20] width 386 height 22
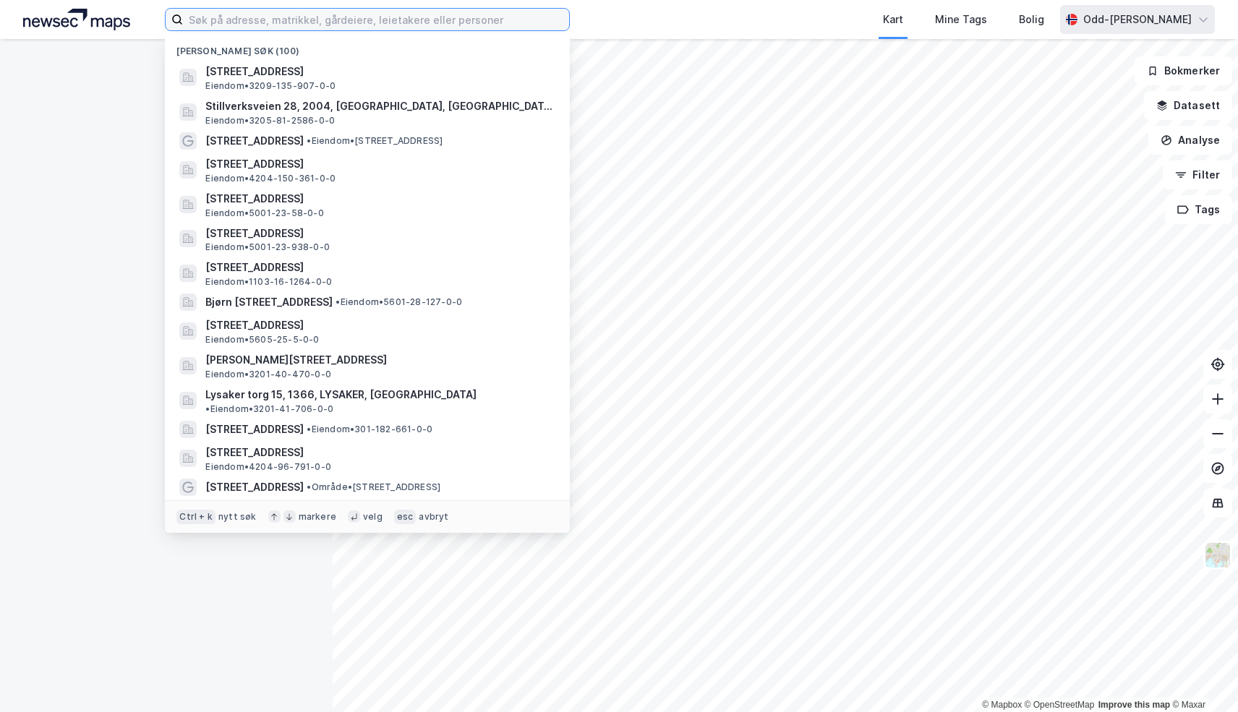
scroll to position [25, 0]
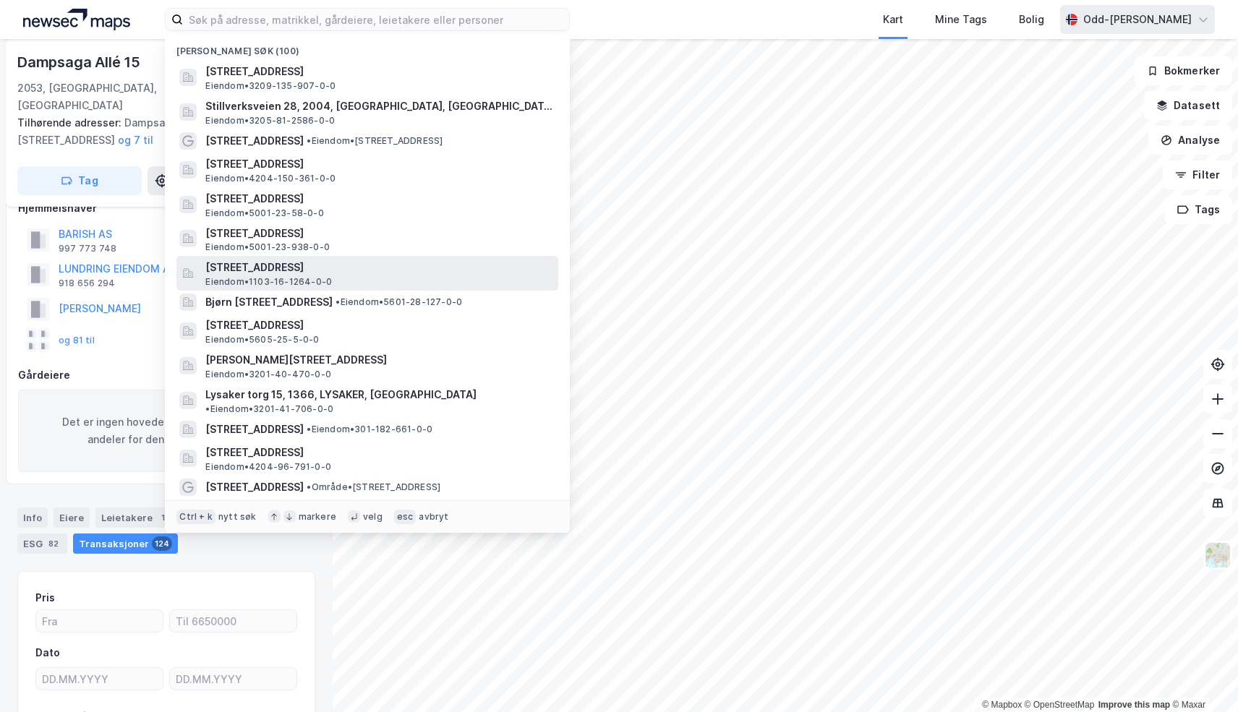
click at [236, 277] on span "Eiendom • 1103-16-1264-0-0" at bounding box center [268, 282] width 127 height 12
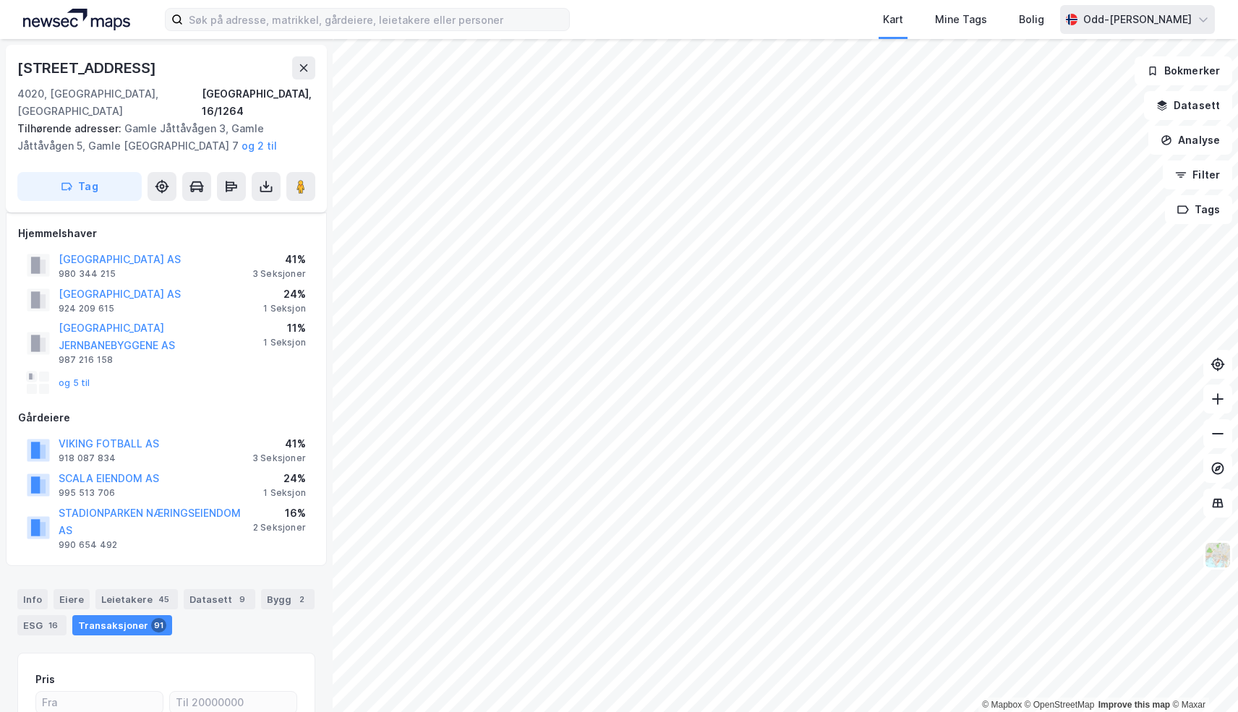
scroll to position [25, 0]
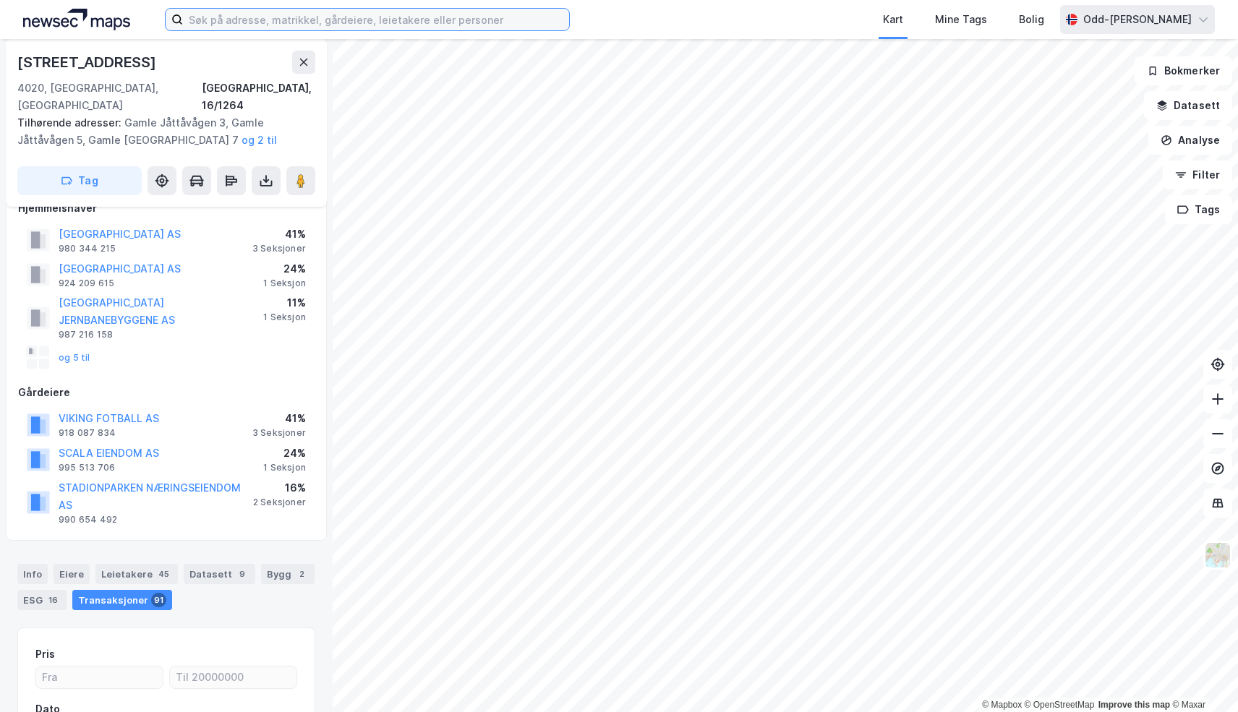
click at [231, 29] on input at bounding box center [376, 20] width 386 height 22
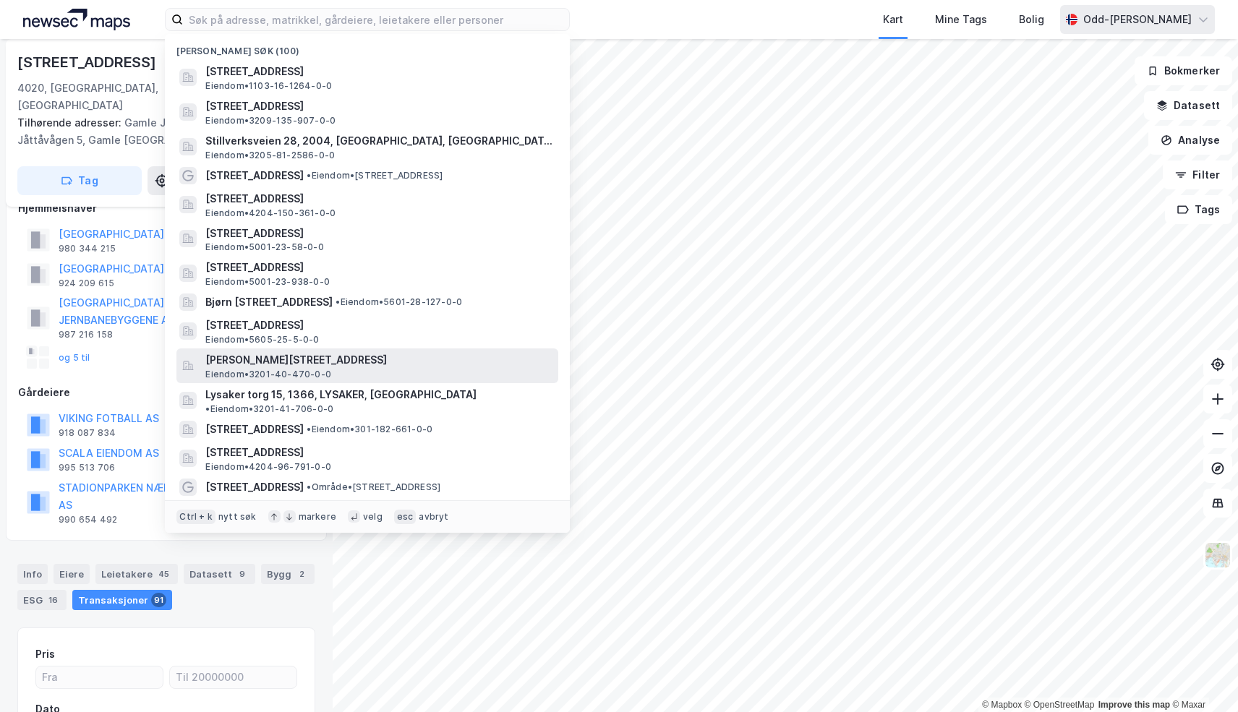
click at [253, 367] on span "[PERSON_NAME][STREET_ADDRESS]" at bounding box center [378, 359] width 347 height 17
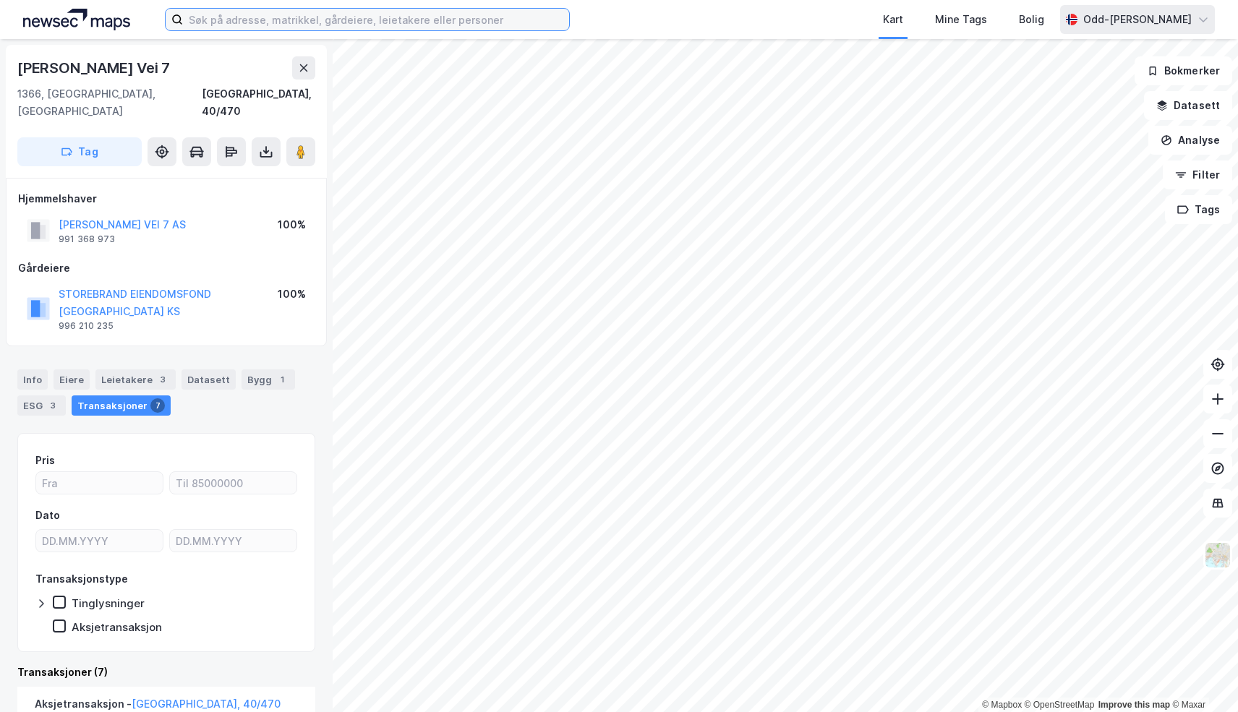
click at [234, 17] on input at bounding box center [376, 20] width 386 height 22
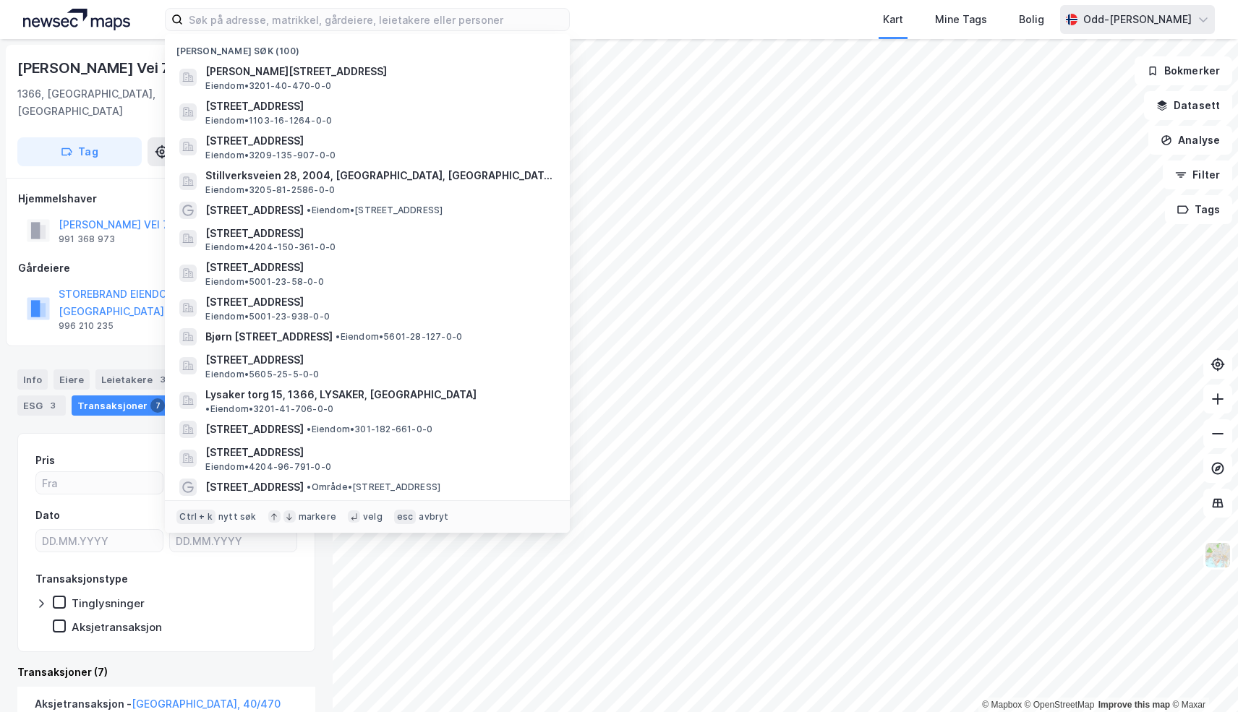
click at [285, 516] on icon at bounding box center [289, 517] width 9 height 9
click at [271, 516] on icon at bounding box center [274, 516] width 6 height 7
click at [472, 35] on div "[PERSON_NAME] søk (100)" at bounding box center [367, 47] width 405 height 26
click at [455, 22] on input at bounding box center [376, 20] width 386 height 22
click at [1201, 20] on icon at bounding box center [1203, 19] width 9 height 4
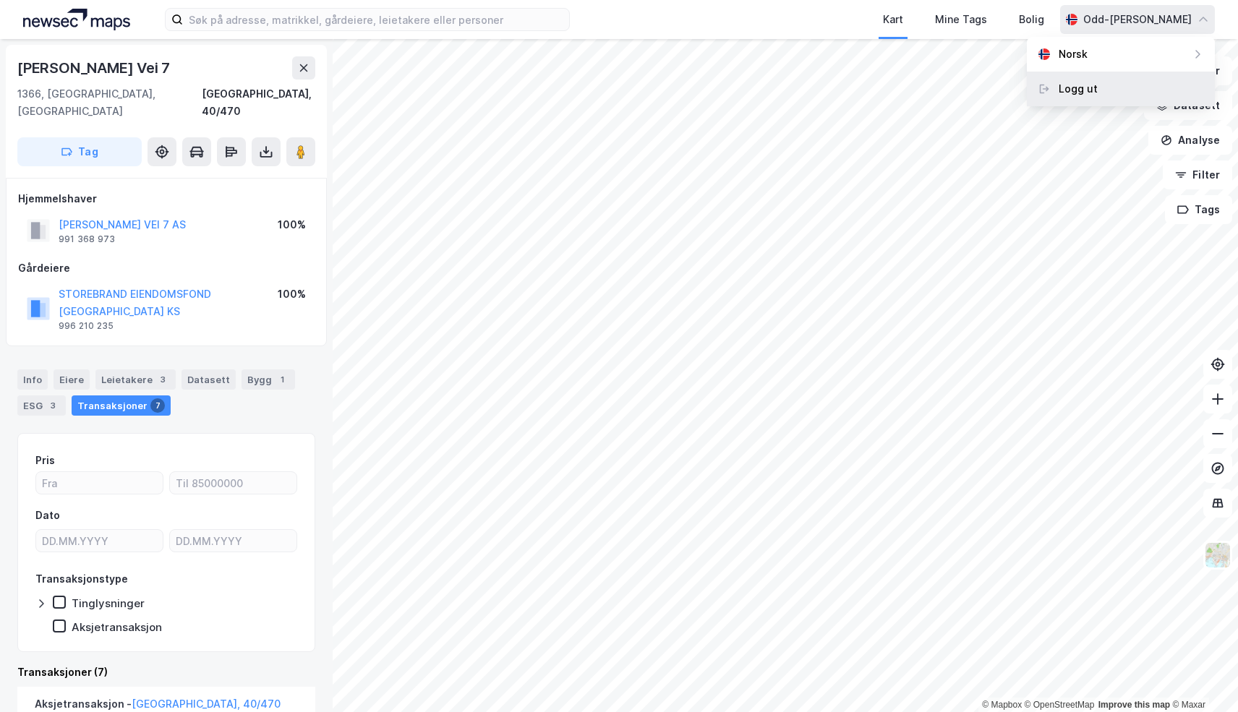
click at [1143, 85] on div "Logg ut" at bounding box center [1121, 89] width 188 height 35
